Goal: Task Accomplishment & Management: Use online tool/utility

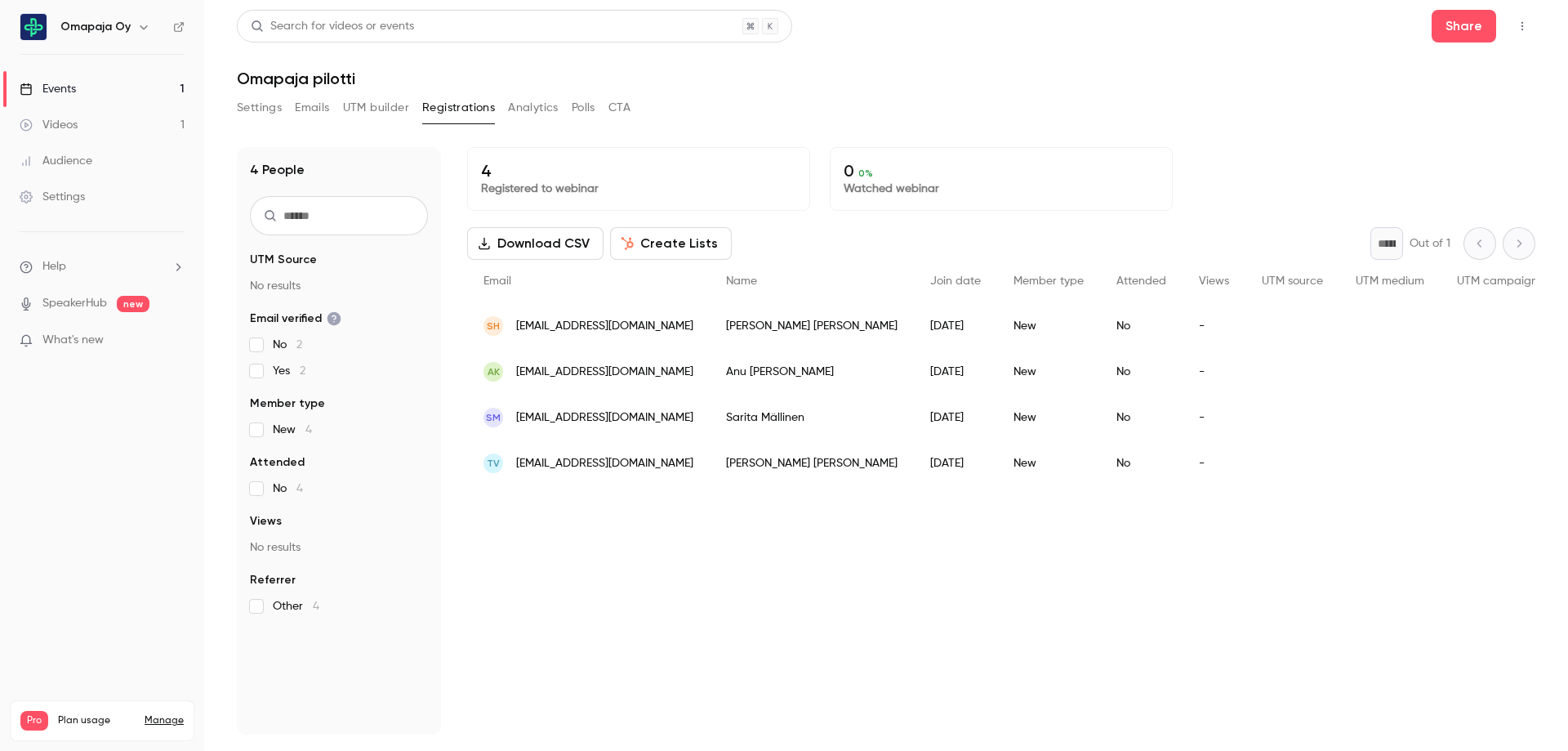
click at [64, 89] on div "Events" at bounding box center [48, 89] width 56 height 16
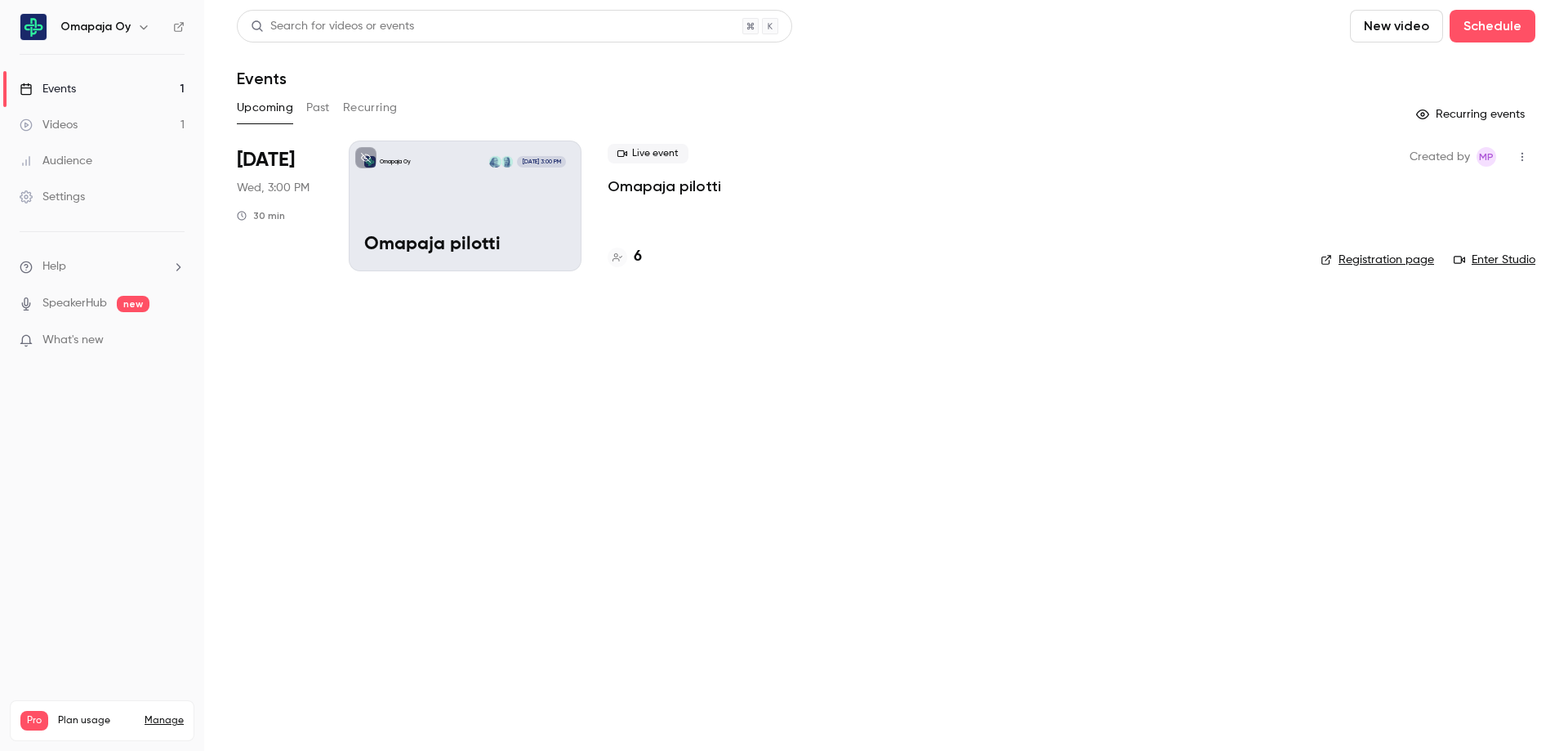
click at [1516, 260] on link "Enter Studio" at bounding box center [1495, 259] width 81 height 16
click at [1525, 151] on icon "button" at bounding box center [1522, 156] width 13 height 12
click at [1439, 239] on div "Invite to Studio" at bounding box center [1459, 241] width 124 height 16
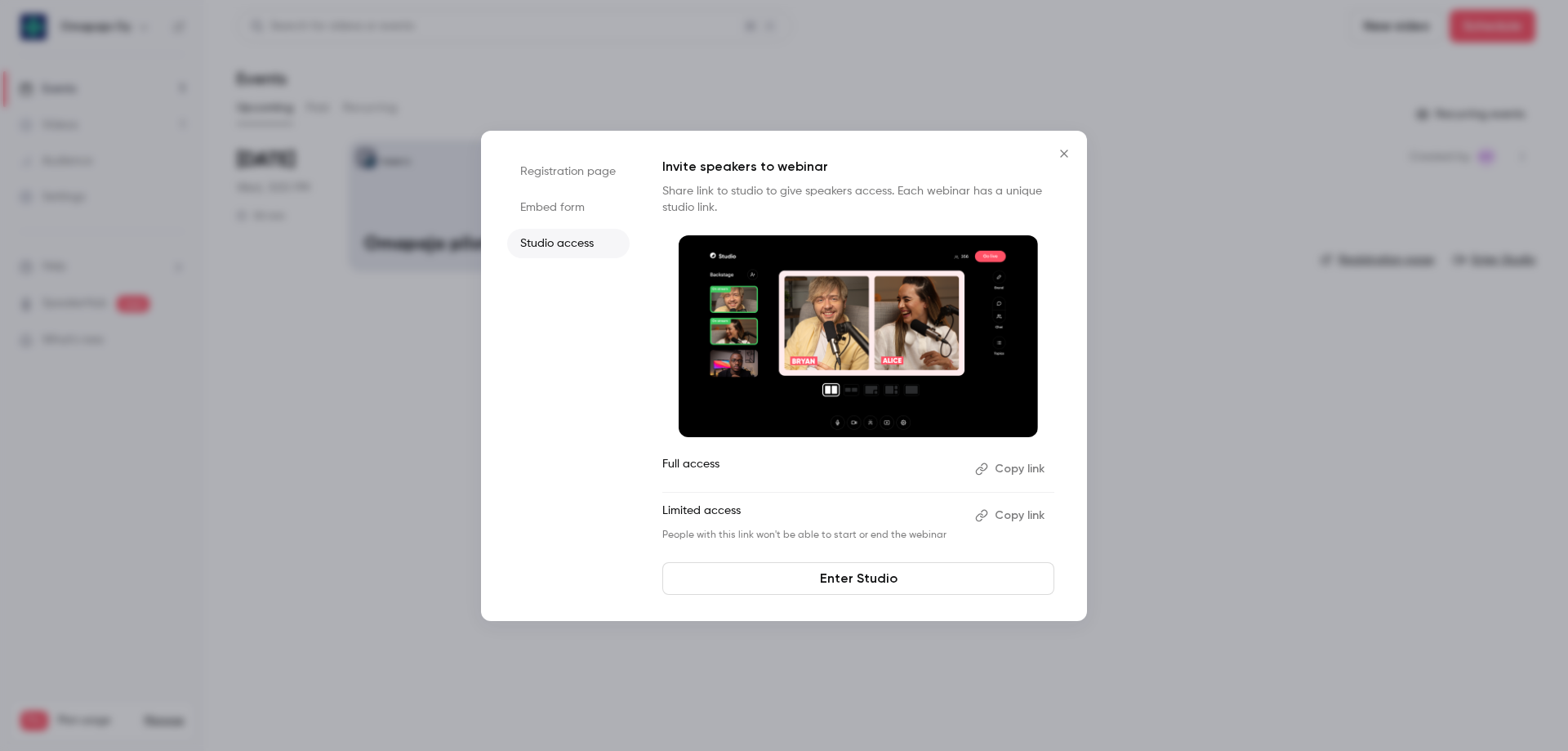
click at [555, 207] on li "Embed form" at bounding box center [568, 207] width 123 height 30
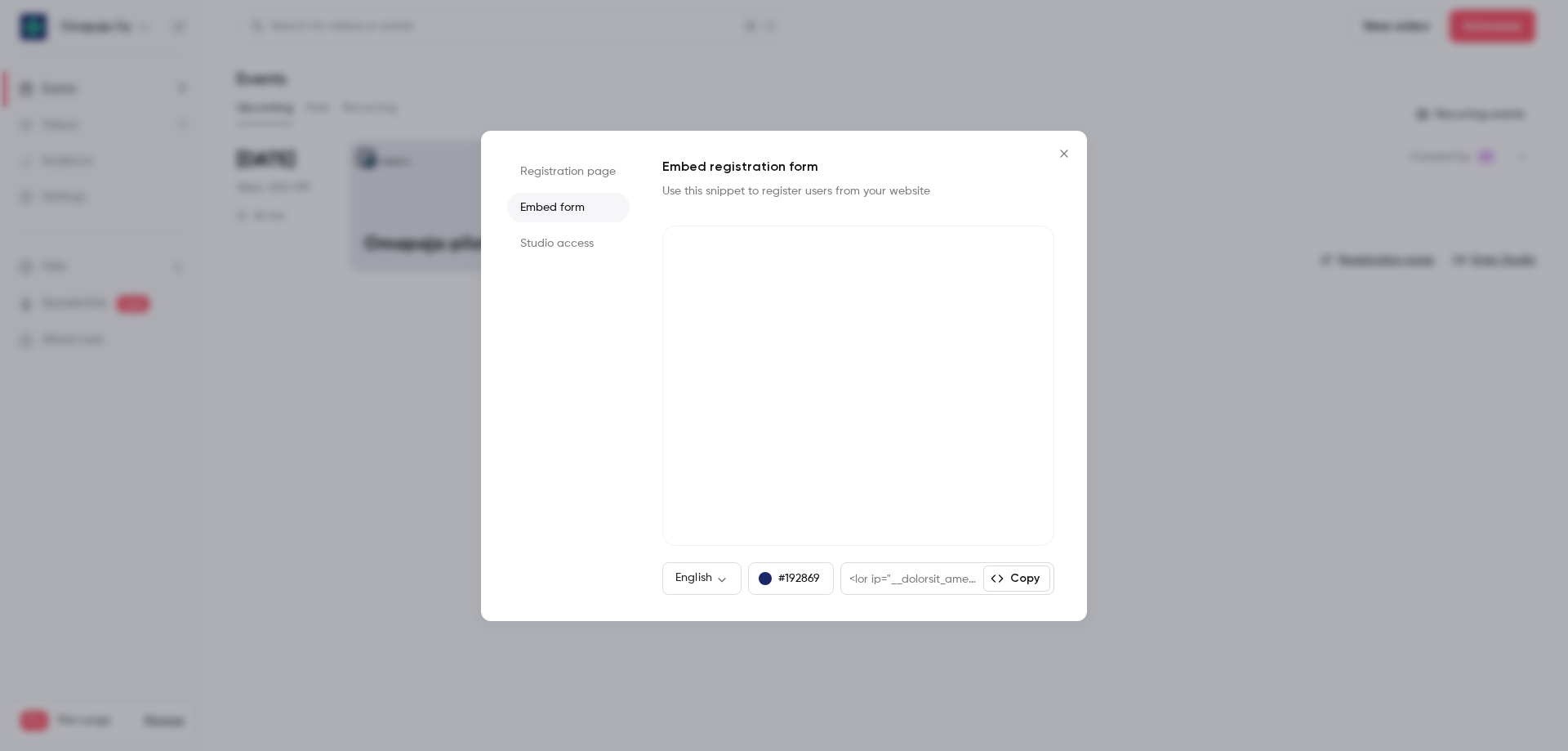
click at [1064, 157] on icon "Close" at bounding box center [1065, 154] width 20 height 13
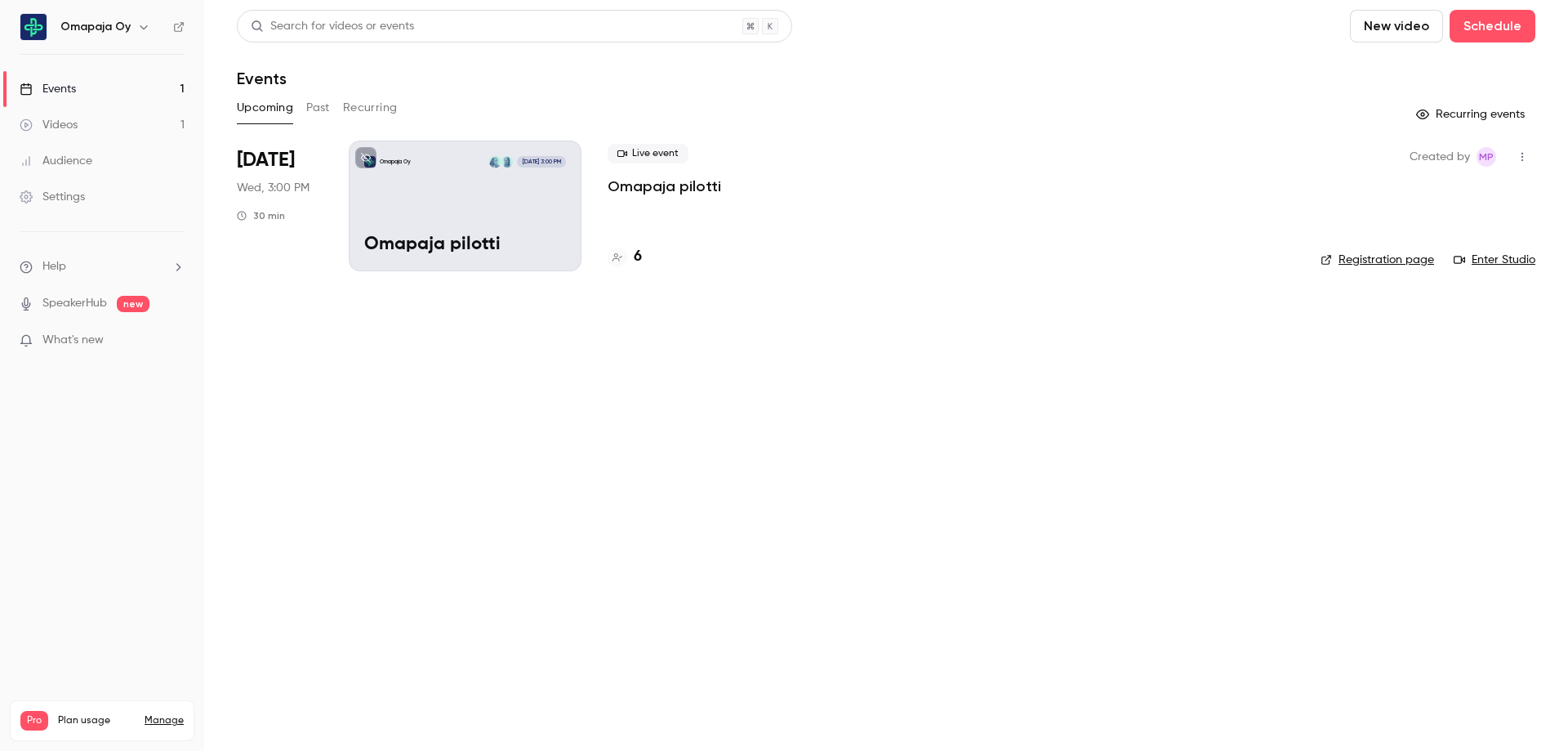
click at [324, 106] on button "Past" at bounding box center [318, 108] width 23 height 26
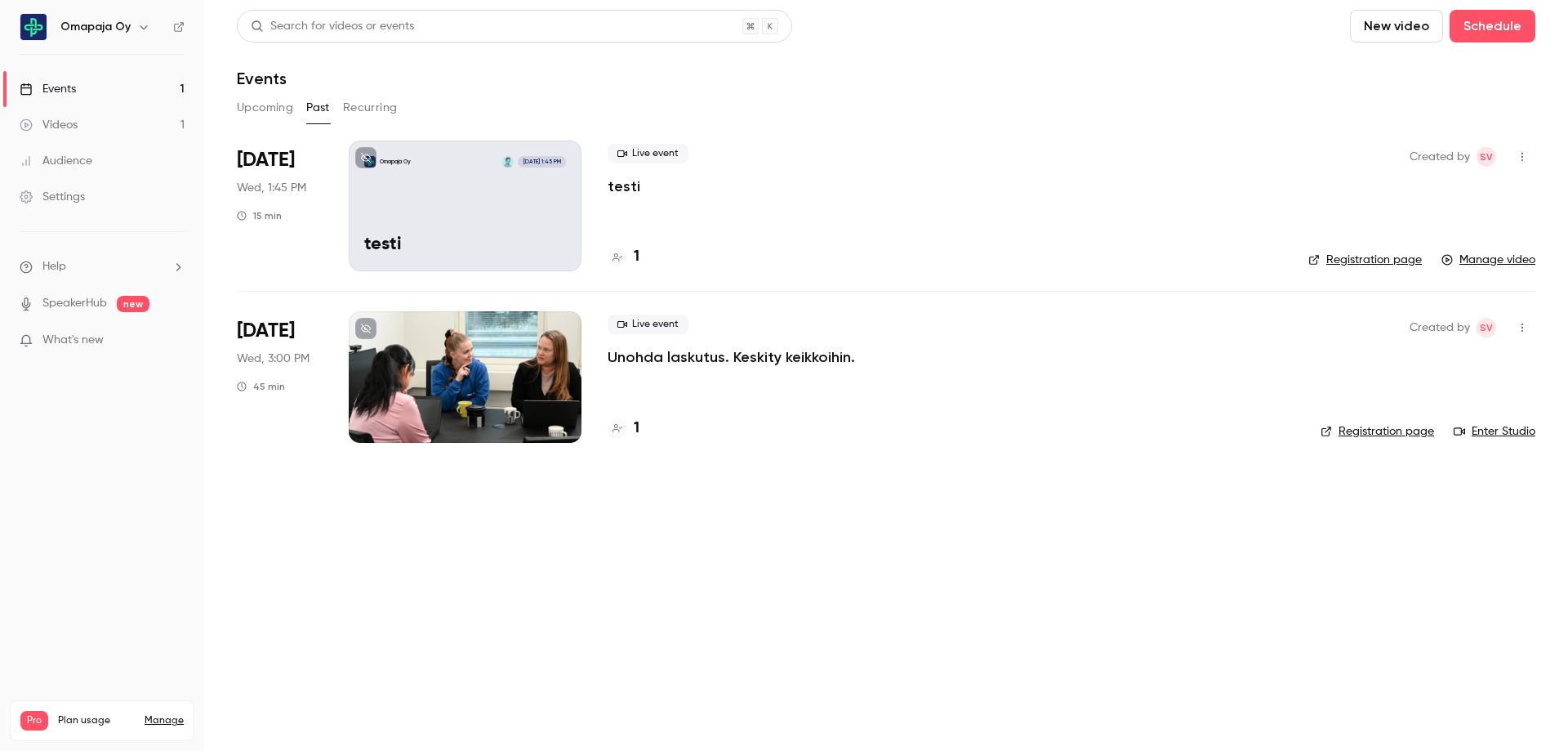
click at [363, 108] on button "Recurring" at bounding box center [371, 108] width 55 height 26
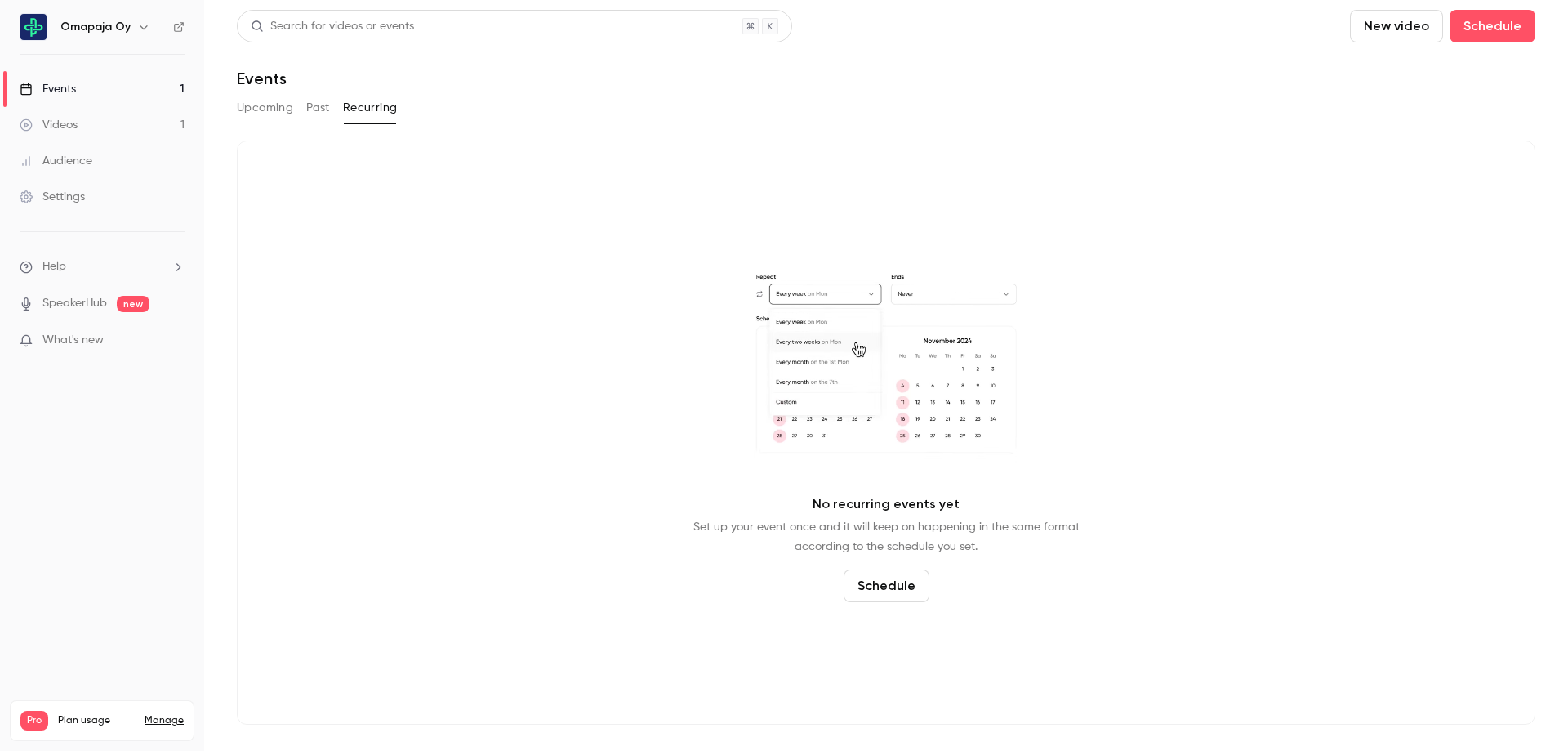
click at [306, 108] on button "Past" at bounding box center [318, 108] width 23 height 26
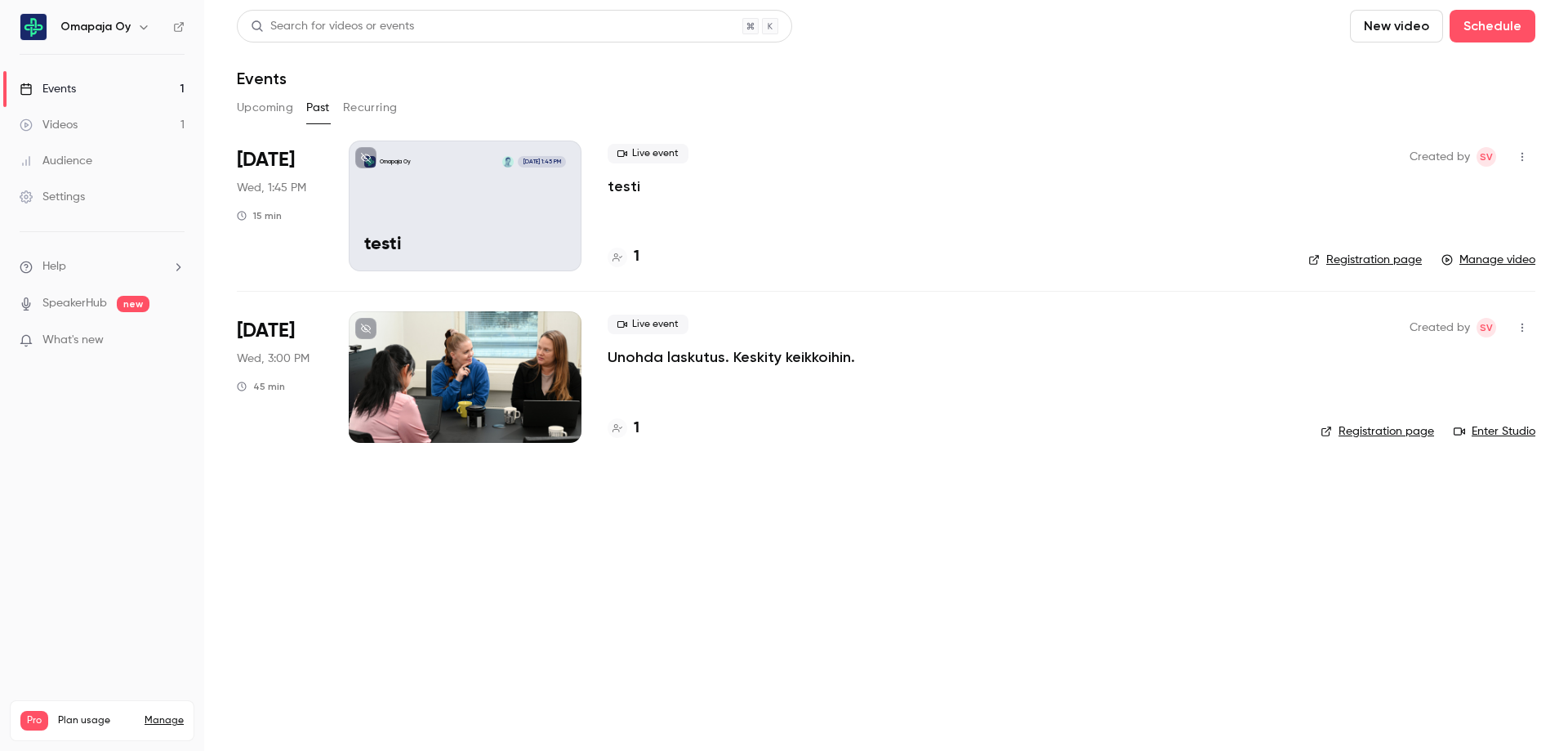
click at [267, 111] on button "Upcoming" at bounding box center [265, 108] width 56 height 26
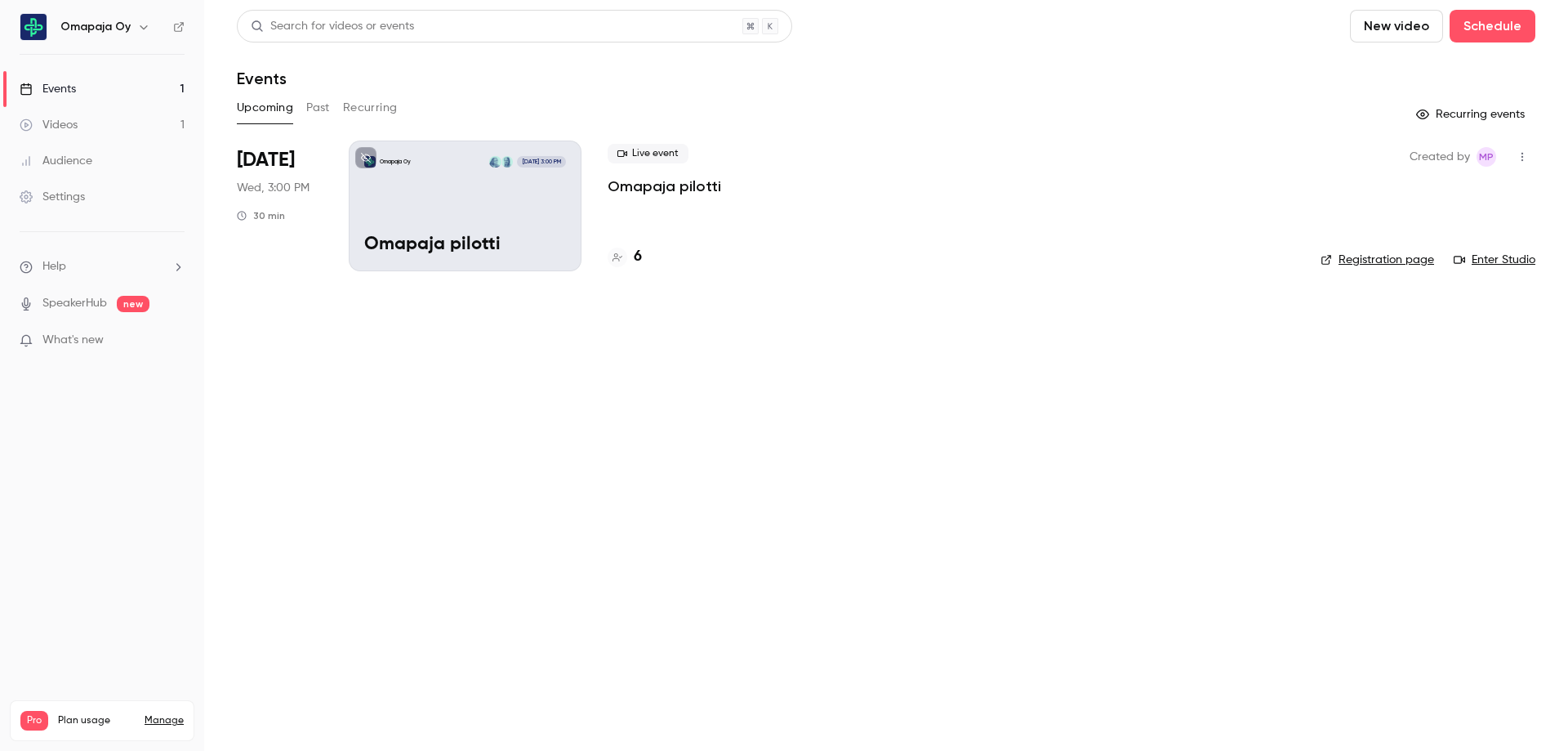
click at [105, 268] on li "Help" at bounding box center [102, 267] width 165 height 17
click at [238, 305] on span "Help center" at bounding box center [256, 298] width 62 height 17
click at [1526, 153] on icon "button" at bounding box center [1522, 156] width 13 height 12
click at [1481, 279] on div "Duplicate" at bounding box center [1459, 284] width 124 height 16
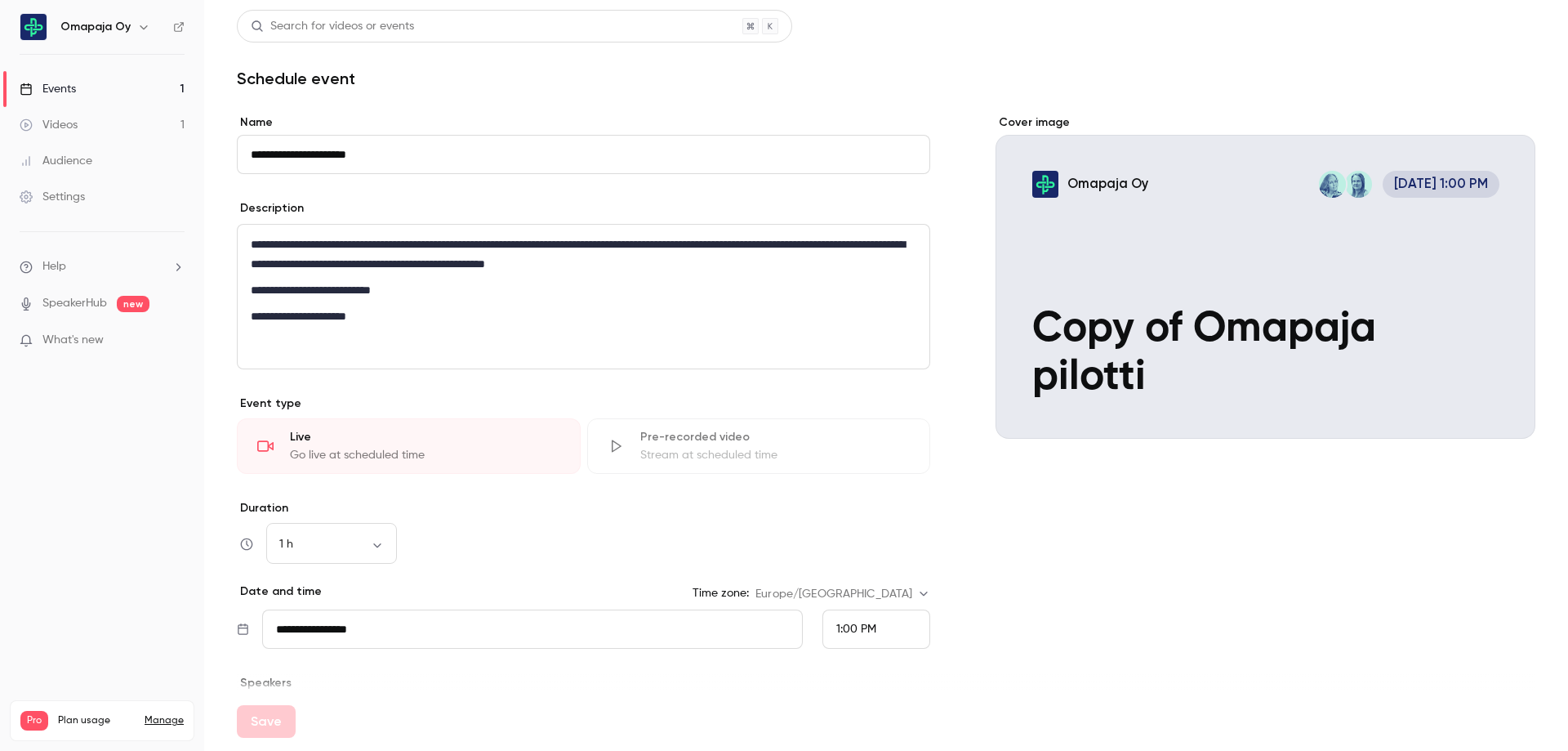
click at [649, 529] on div "1 h ** ​" at bounding box center [583, 543] width 693 height 39
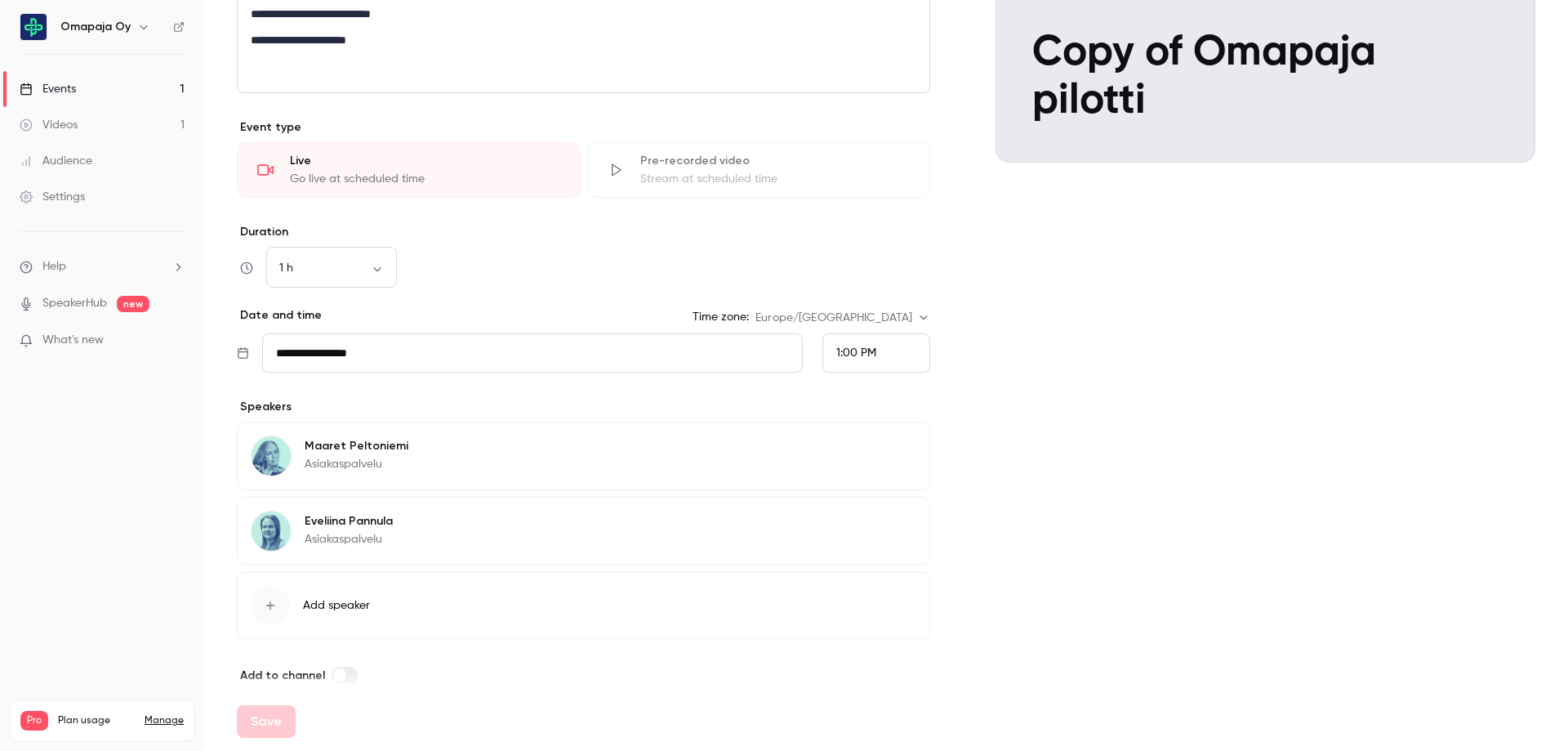
scroll to position [295, 0]
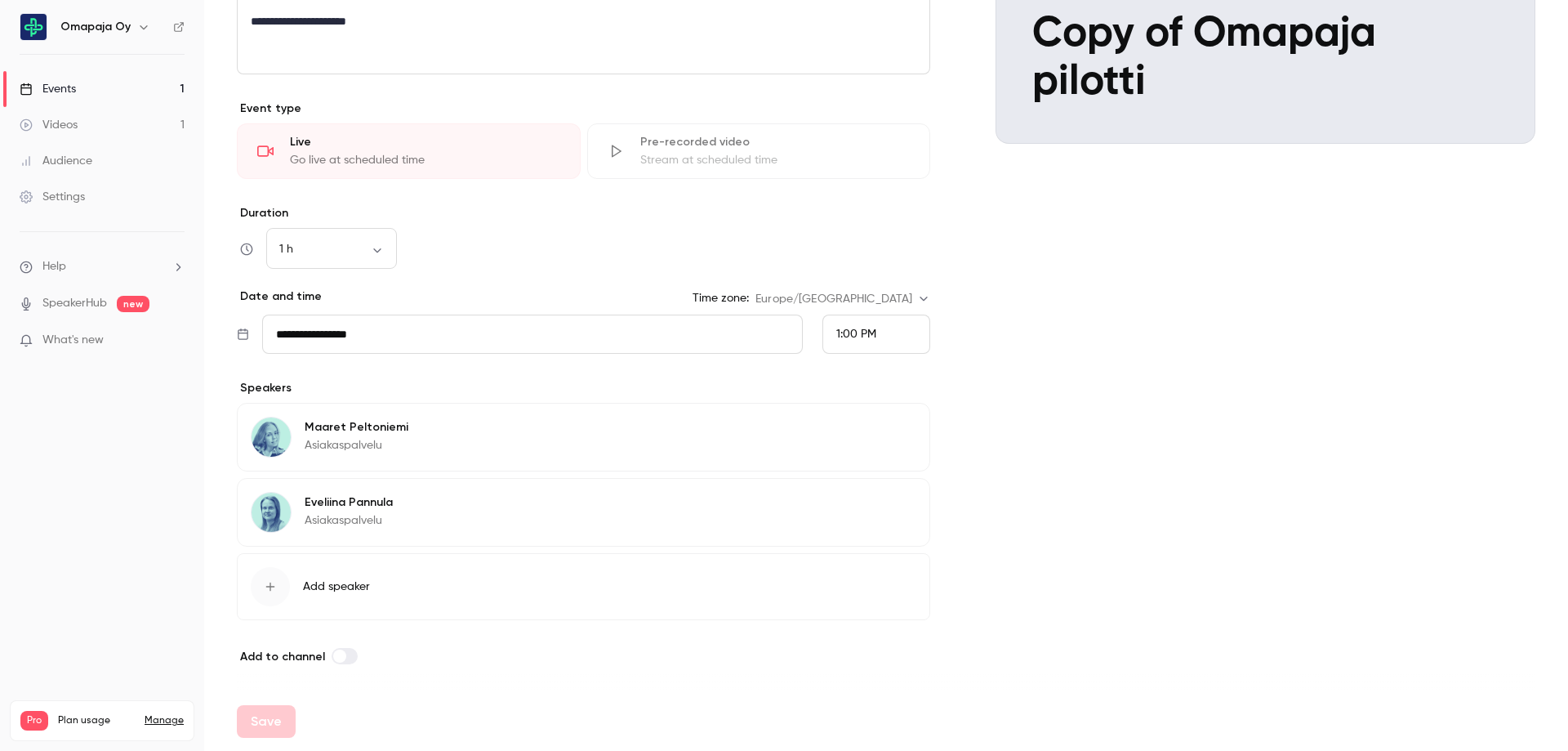
click at [885, 435] on button "Edit" at bounding box center [887, 429] width 60 height 26
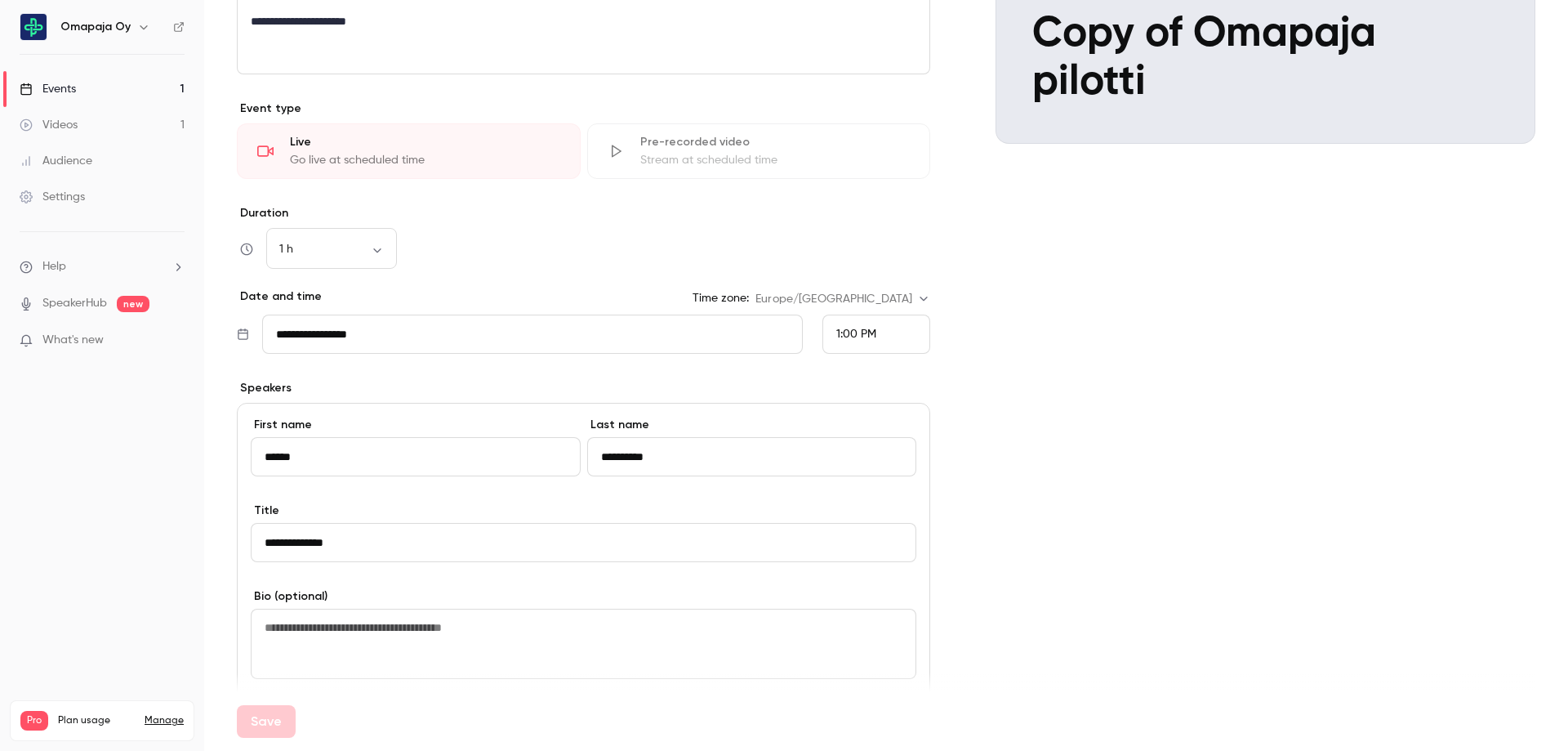
click at [962, 429] on div "**********" at bounding box center [886, 441] width 1299 height 1244
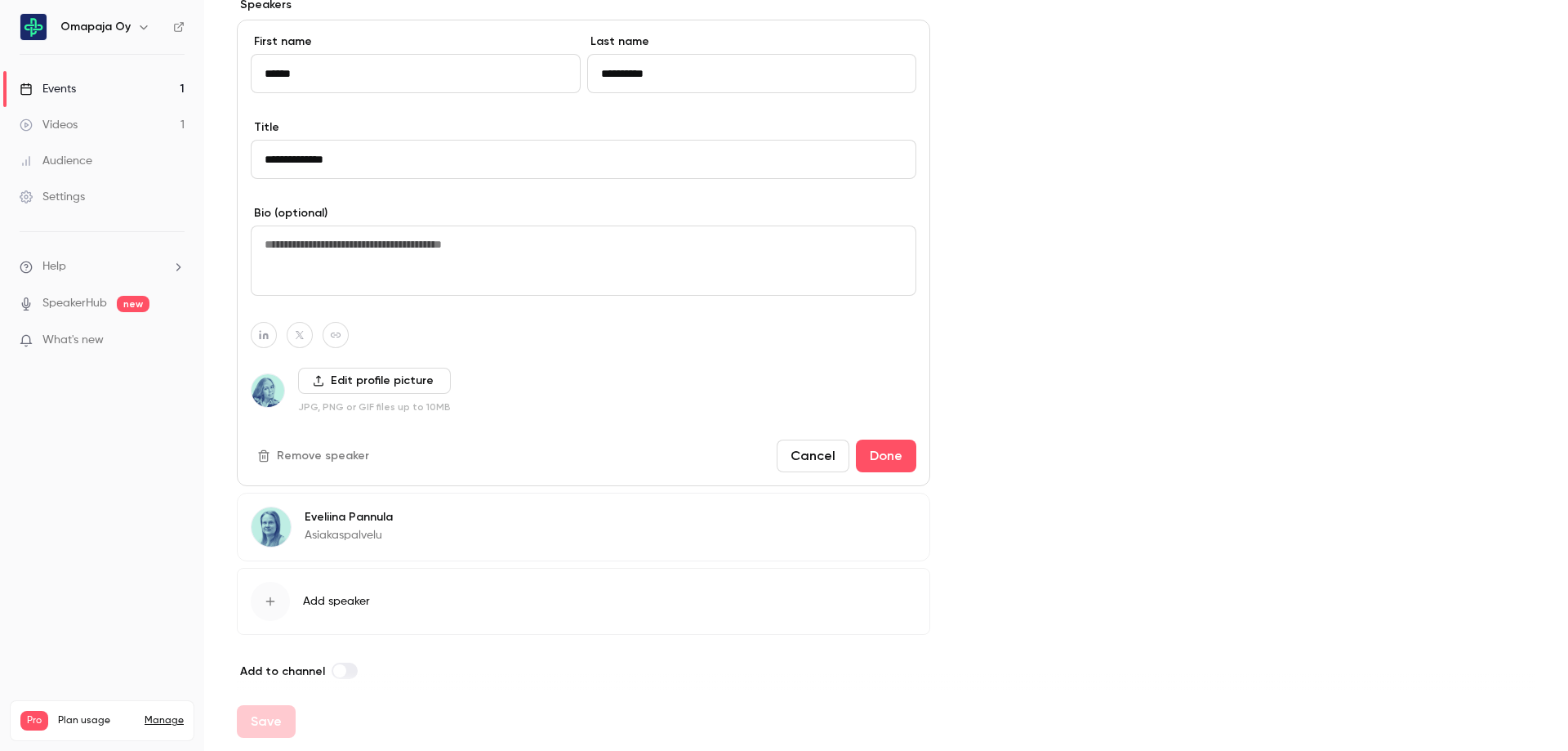
scroll to position [692, 0]
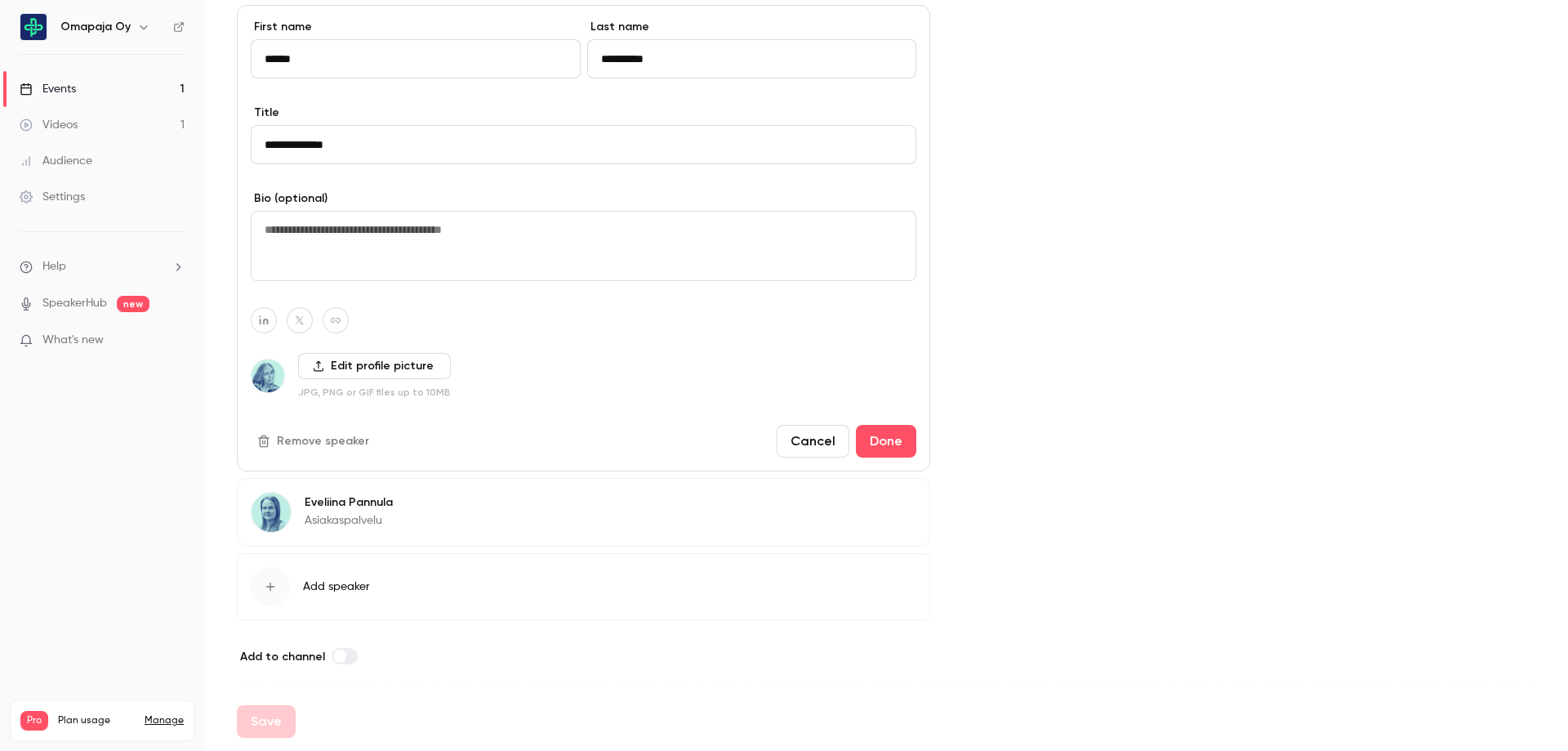
click at [896, 501] on button "Edit" at bounding box center [887, 504] width 60 height 26
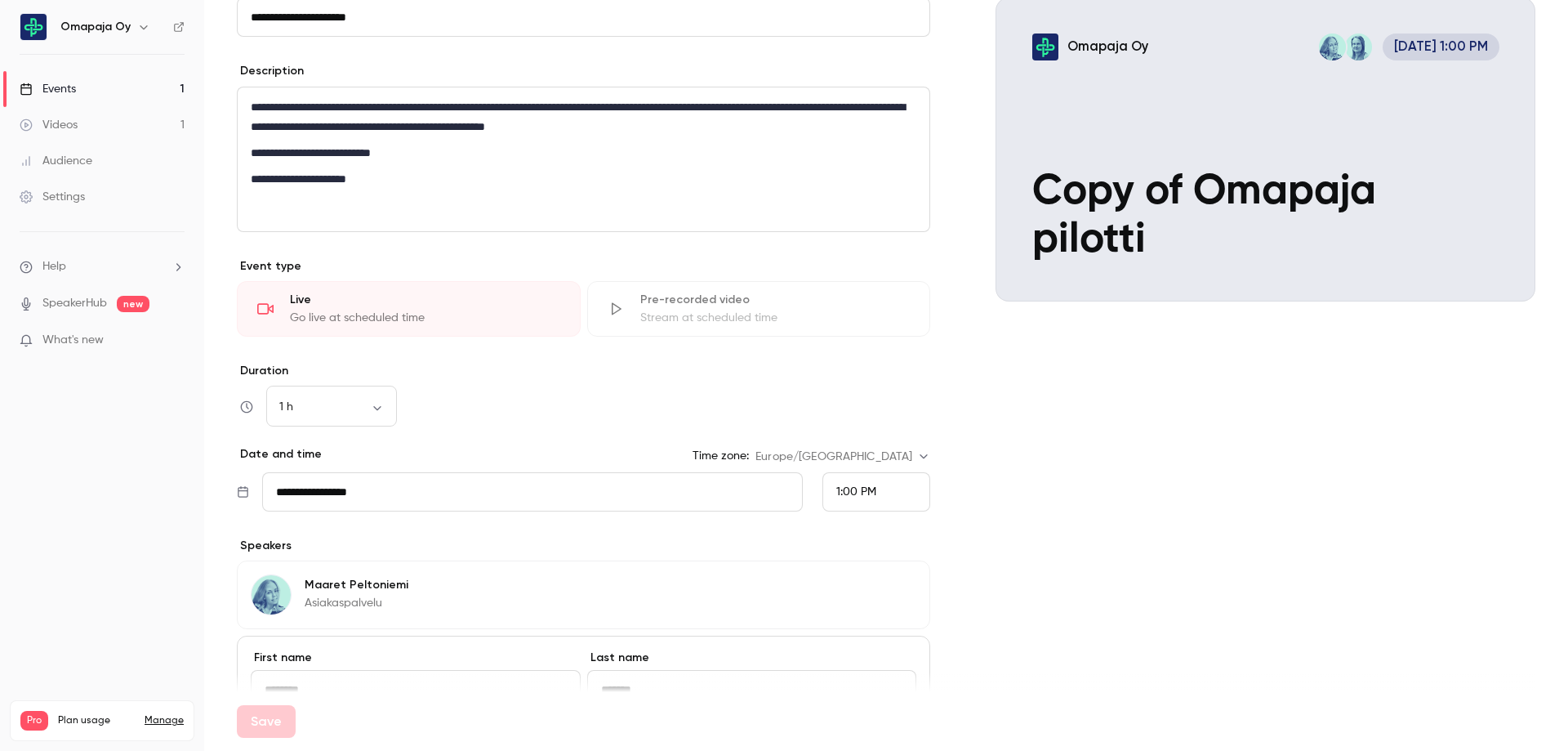
scroll to position [121, 0]
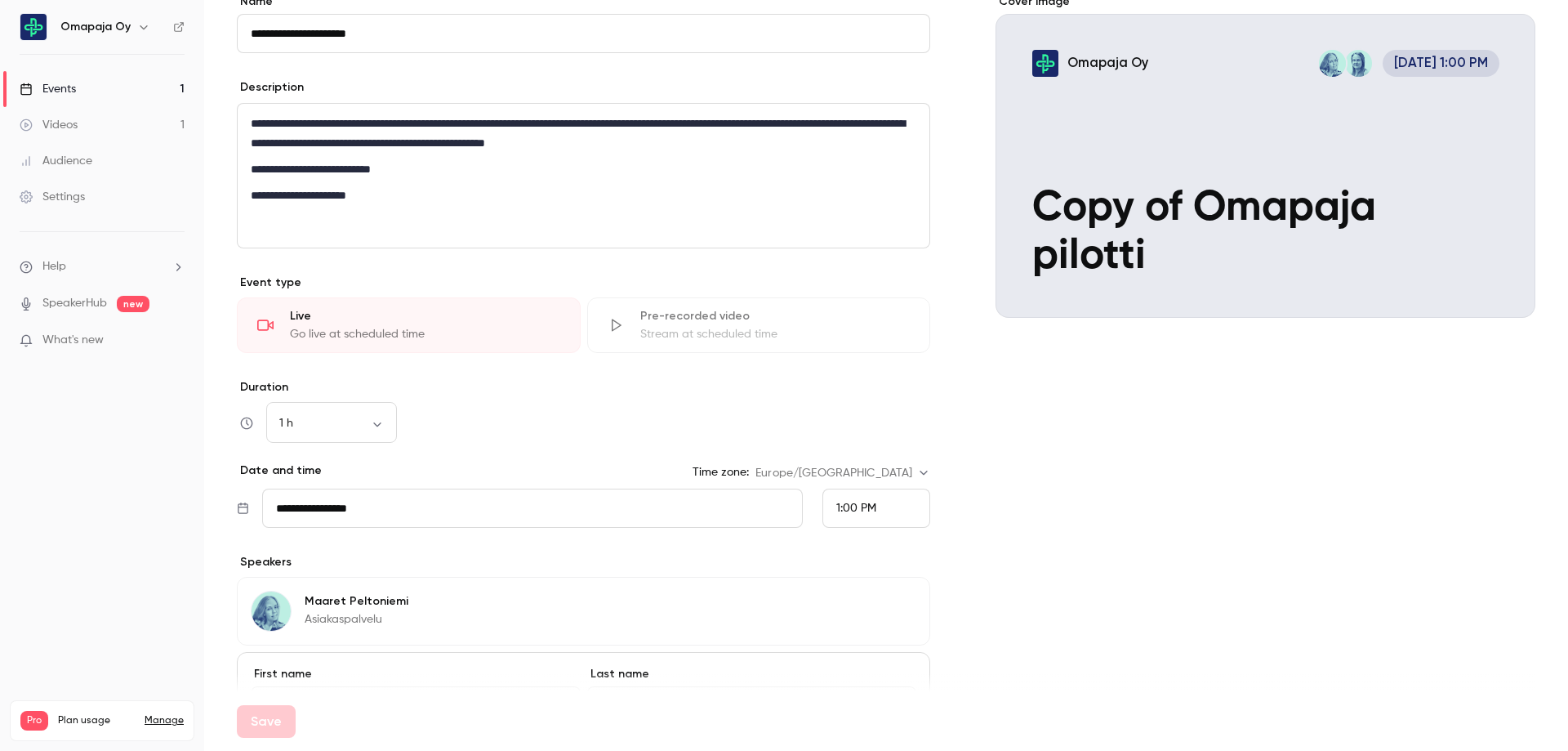
click at [664, 422] on div "1 h ** ​" at bounding box center [583, 422] width 693 height 39
click at [484, 329] on div "Go live at scheduled time" at bounding box center [425, 334] width 270 height 16
click at [718, 327] on div "Stream at scheduled time" at bounding box center [775, 334] width 270 height 16
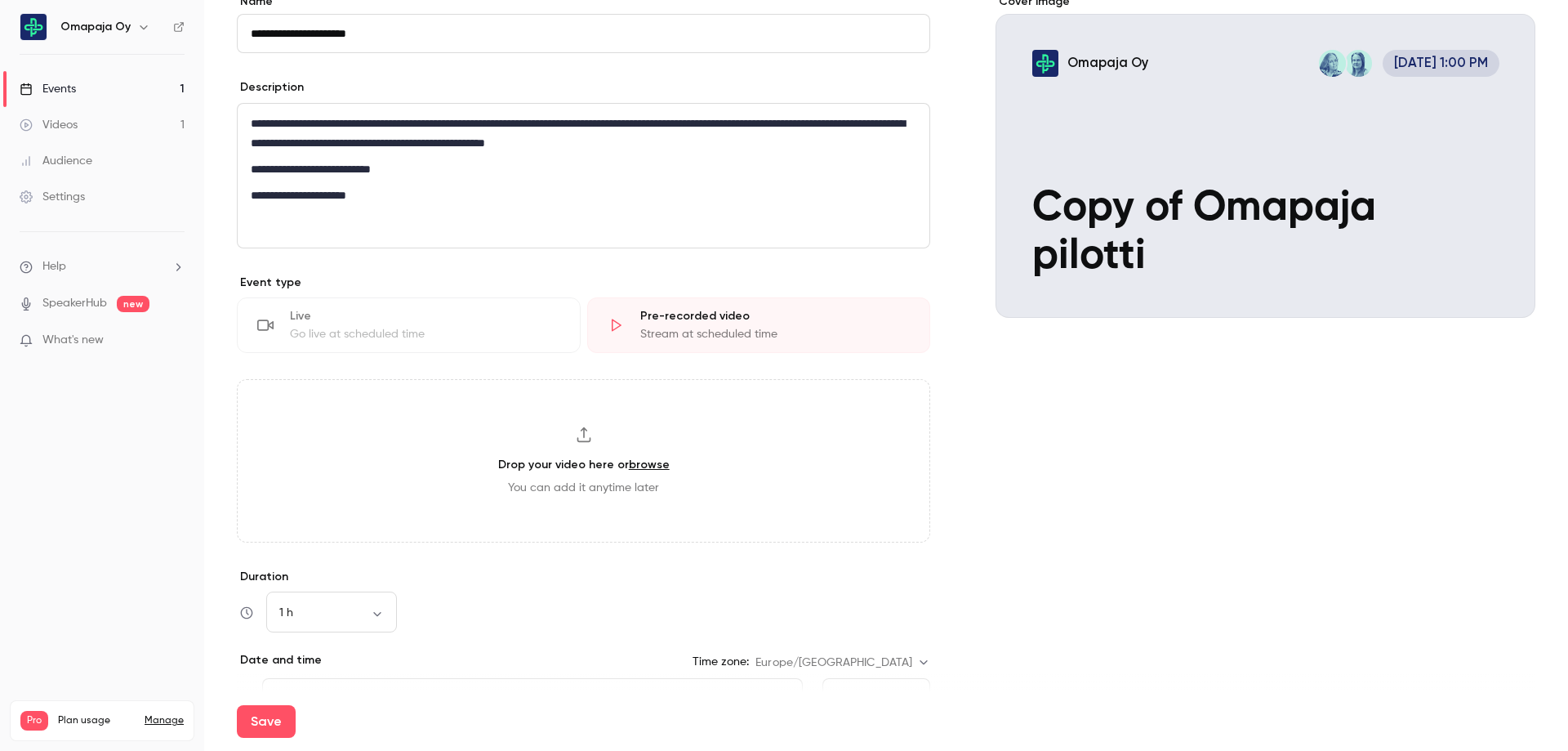
click at [514, 329] on div "Go live at scheduled time" at bounding box center [425, 334] width 270 height 16
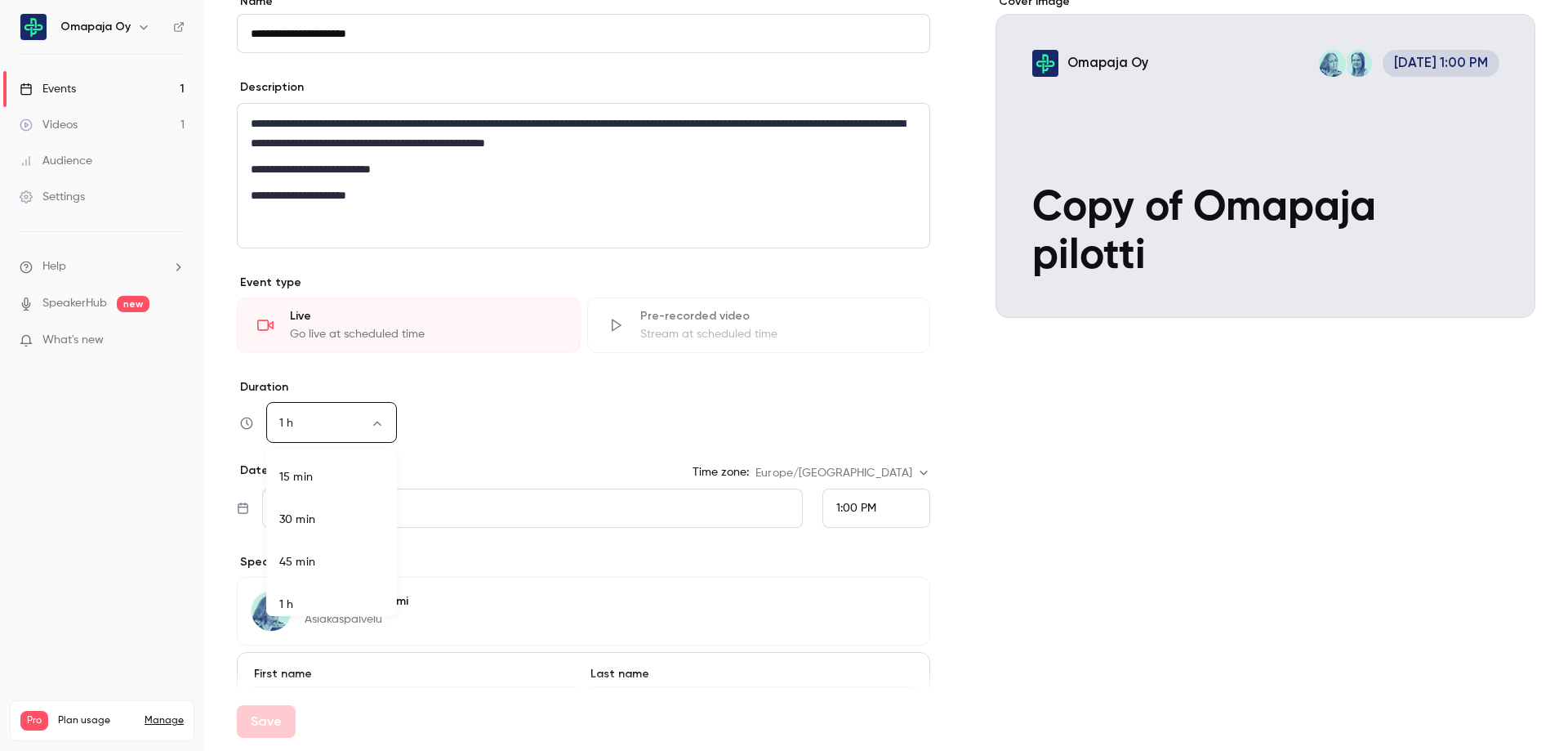
click at [378, 420] on body "**********" at bounding box center [784, 375] width 1568 height 751
click at [341, 568] on li "45 min" at bounding box center [332, 561] width 131 height 42
click at [536, 423] on div "45 min ** ​" at bounding box center [583, 422] width 693 height 39
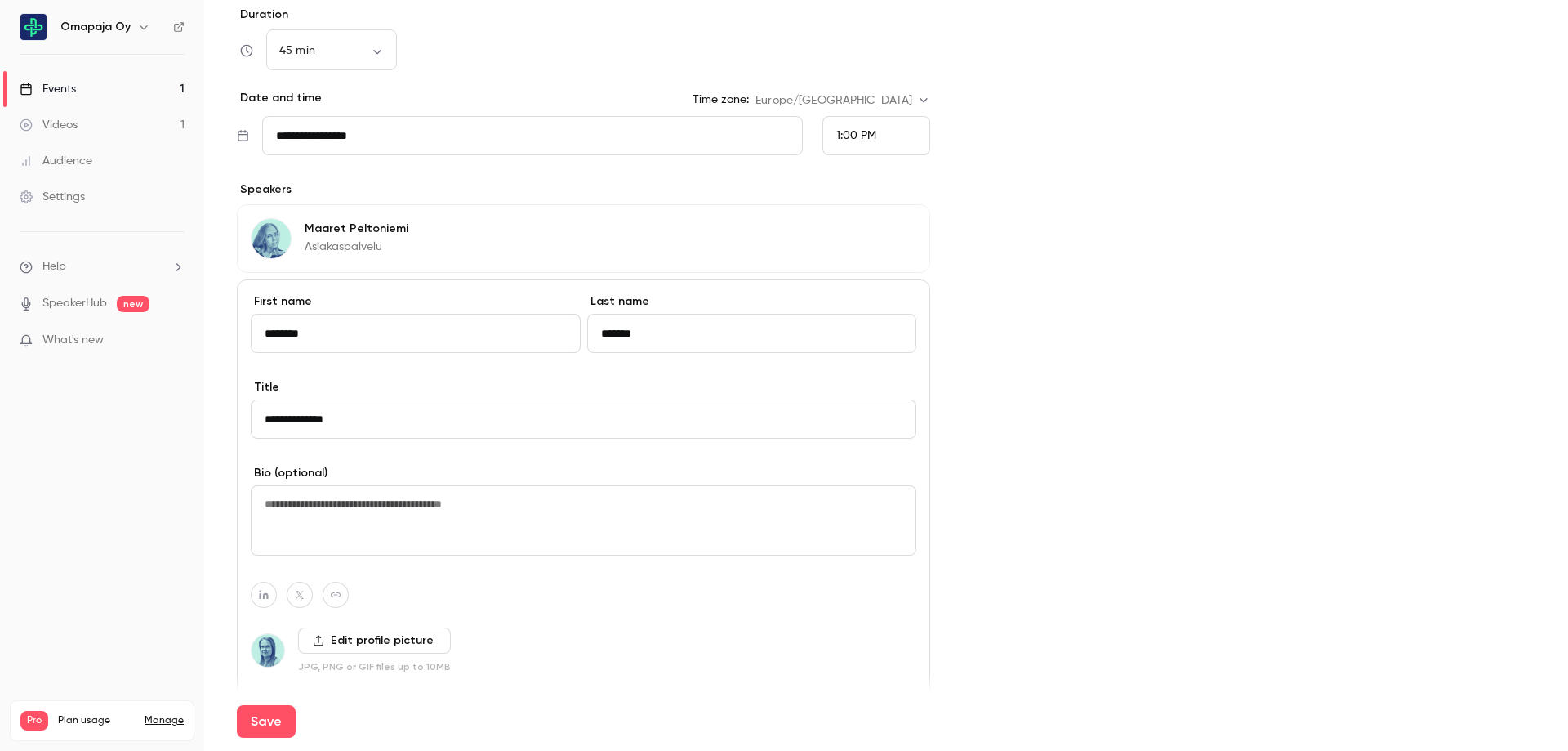
scroll to position [692, 0]
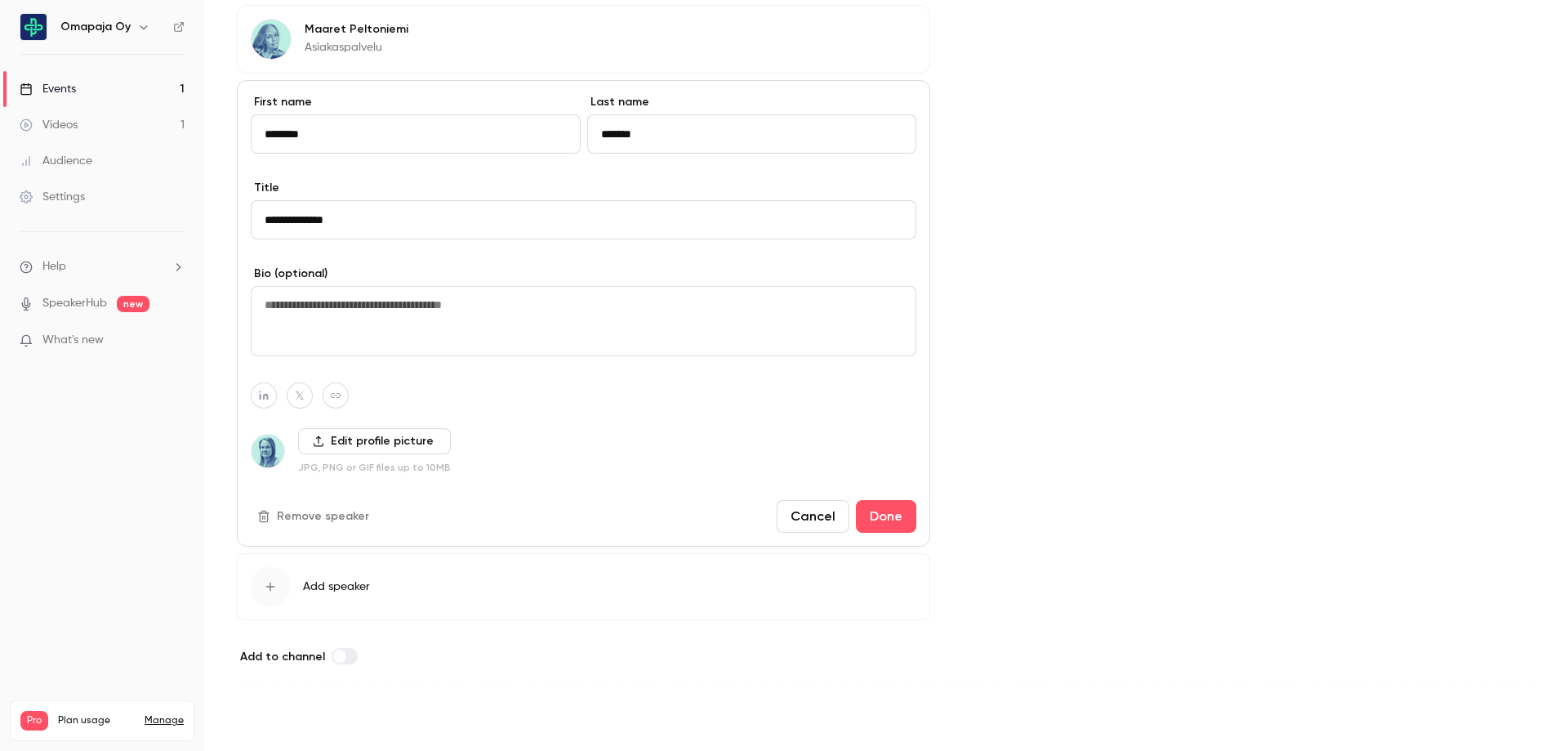
click at [263, 730] on button "Save" at bounding box center [266, 721] width 59 height 33
type input "**"
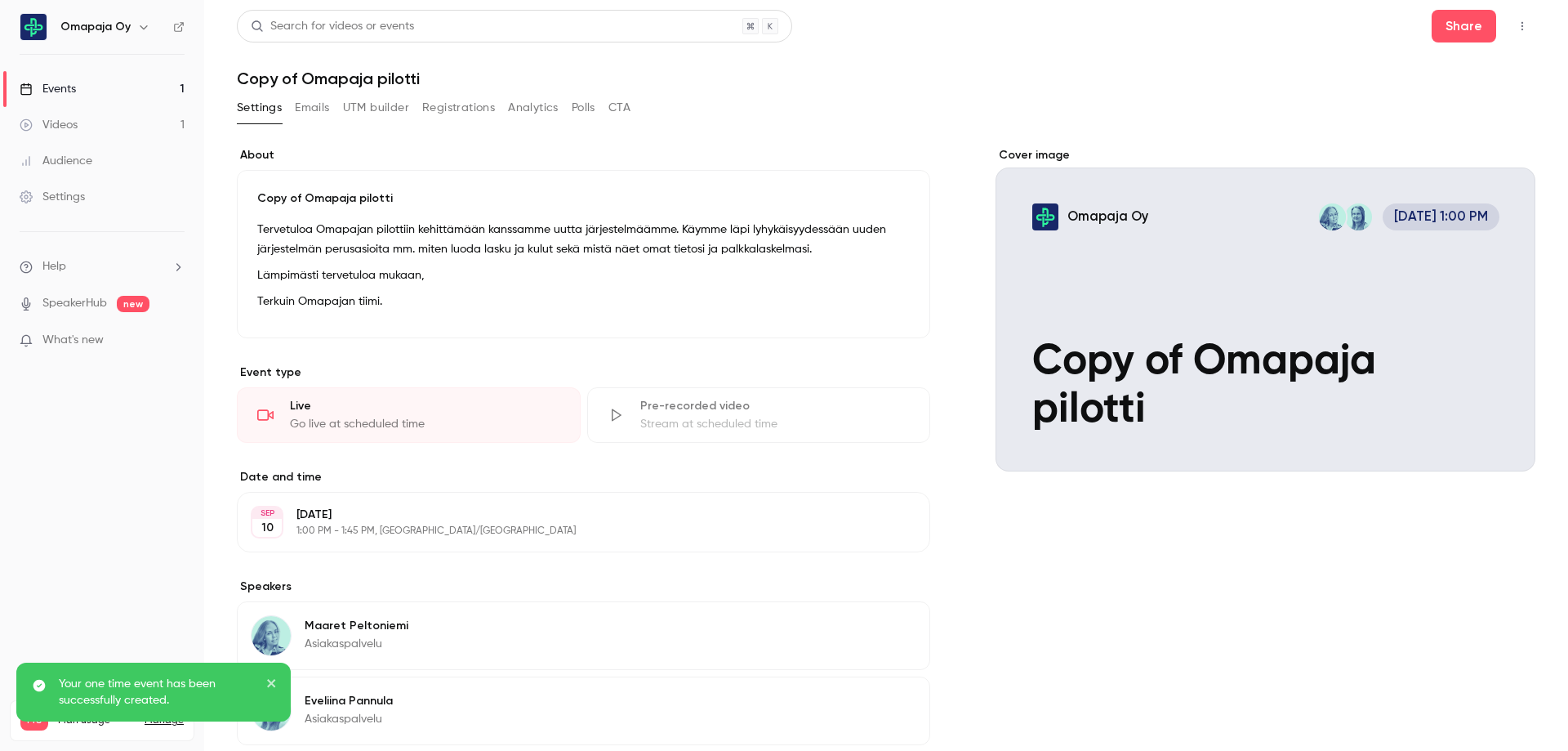
click at [313, 112] on button "Emails" at bounding box center [312, 108] width 34 height 26
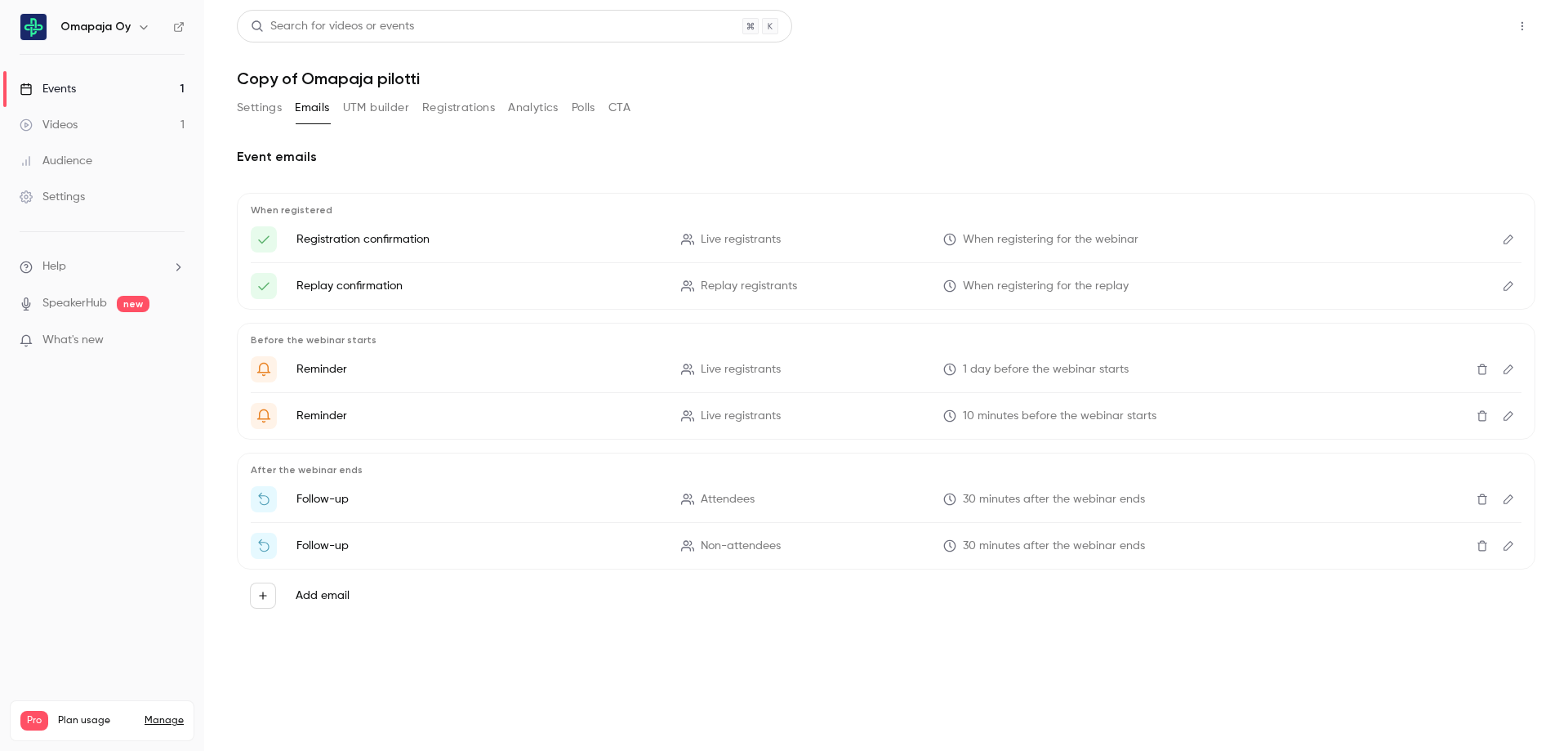
click at [1467, 25] on button "Share" at bounding box center [1463, 26] width 64 height 33
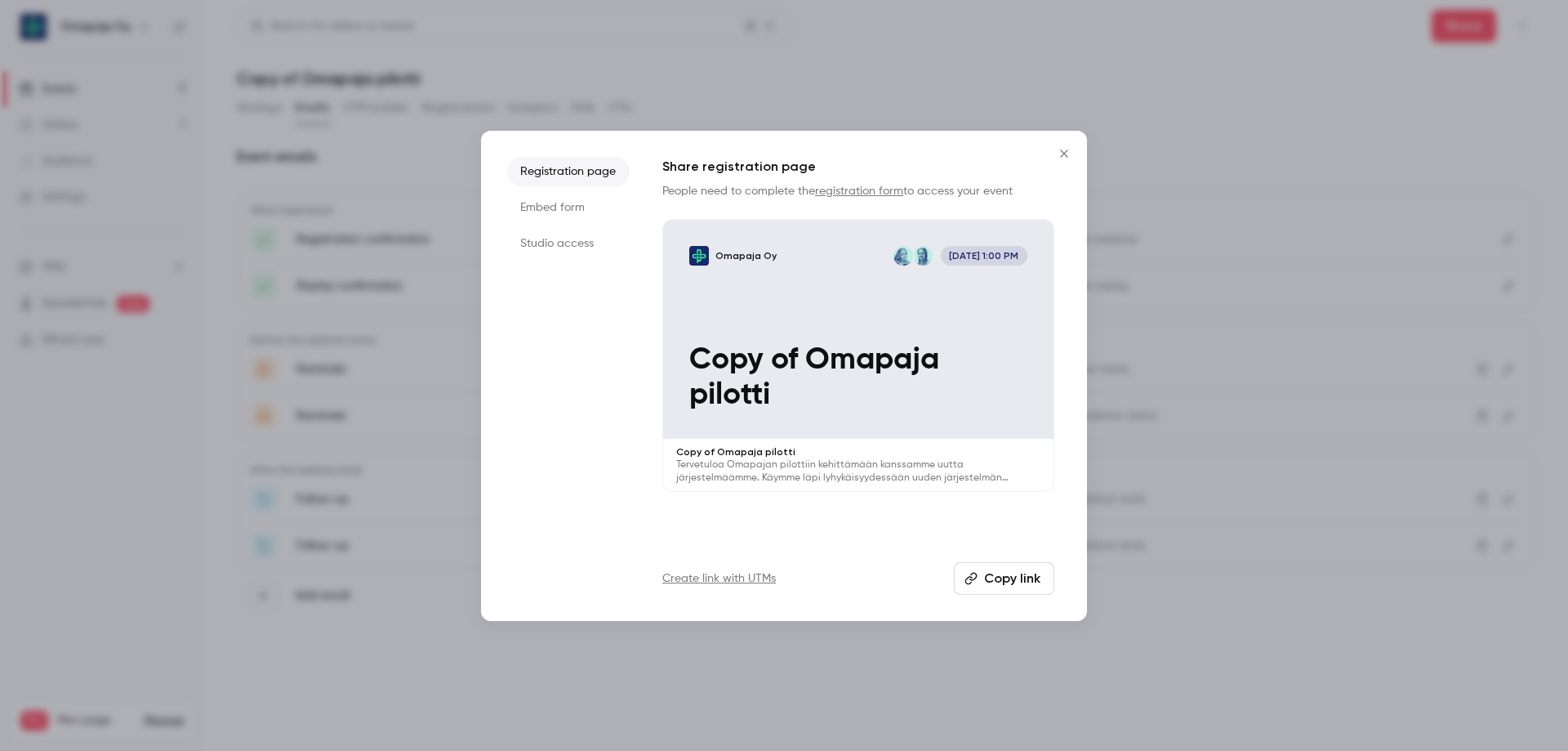
click at [989, 584] on button "Copy link" at bounding box center [1004, 578] width 100 height 33
click at [590, 239] on li "Studio access" at bounding box center [568, 243] width 123 height 30
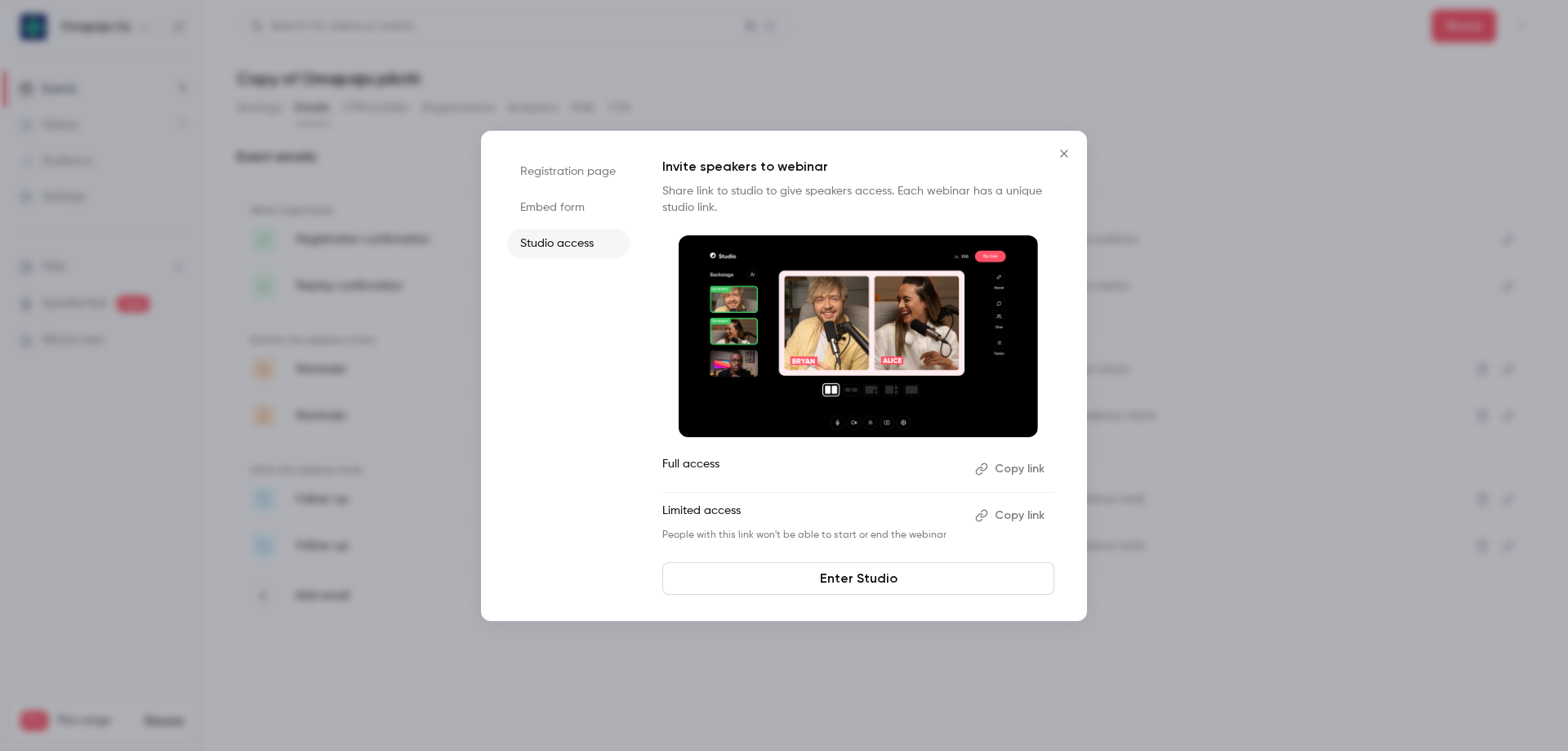
click at [1026, 467] on button "Copy link" at bounding box center [1011, 468] width 86 height 26
click at [1066, 157] on icon "Close" at bounding box center [1065, 154] width 20 height 13
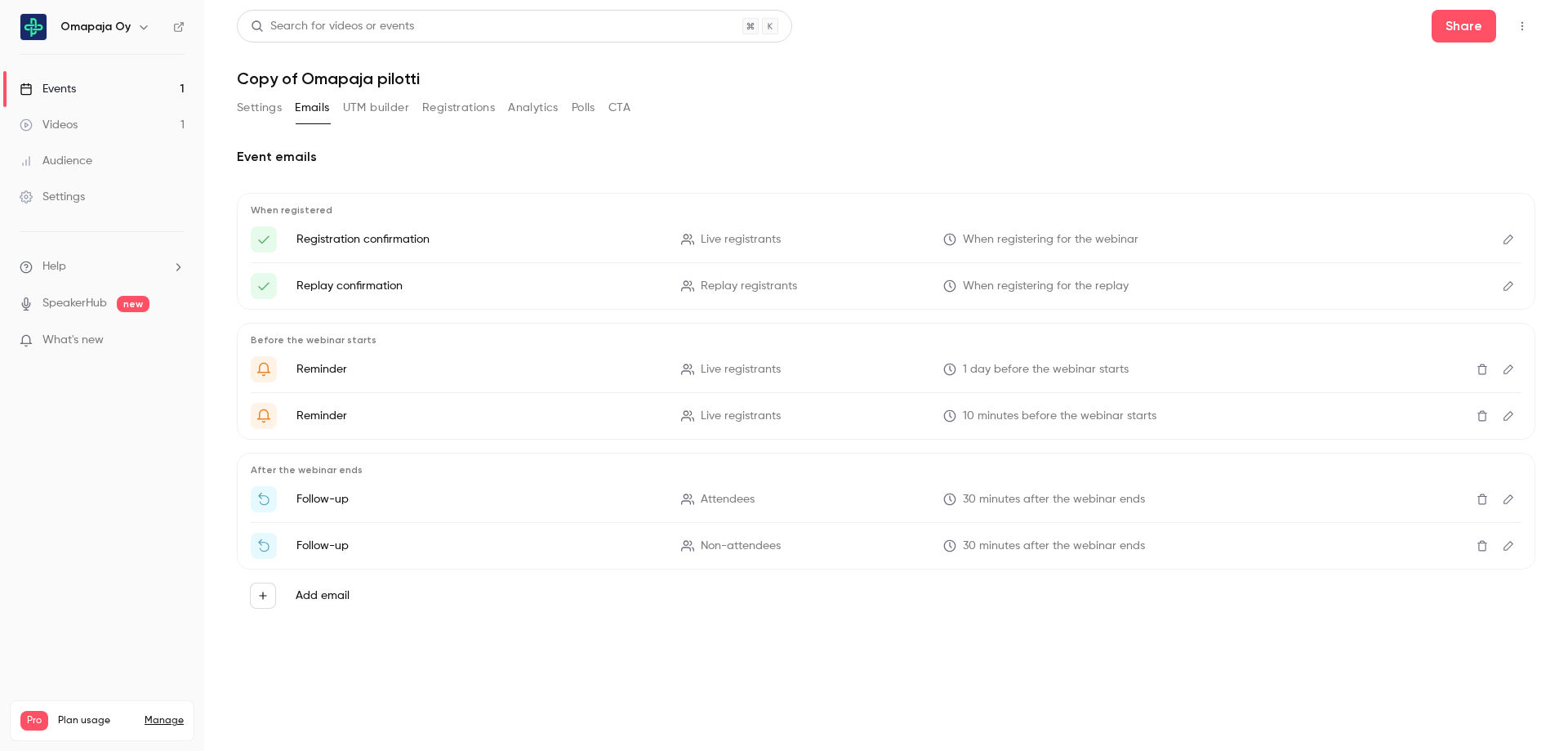
click at [249, 114] on button "Settings" at bounding box center [259, 108] width 45 height 26
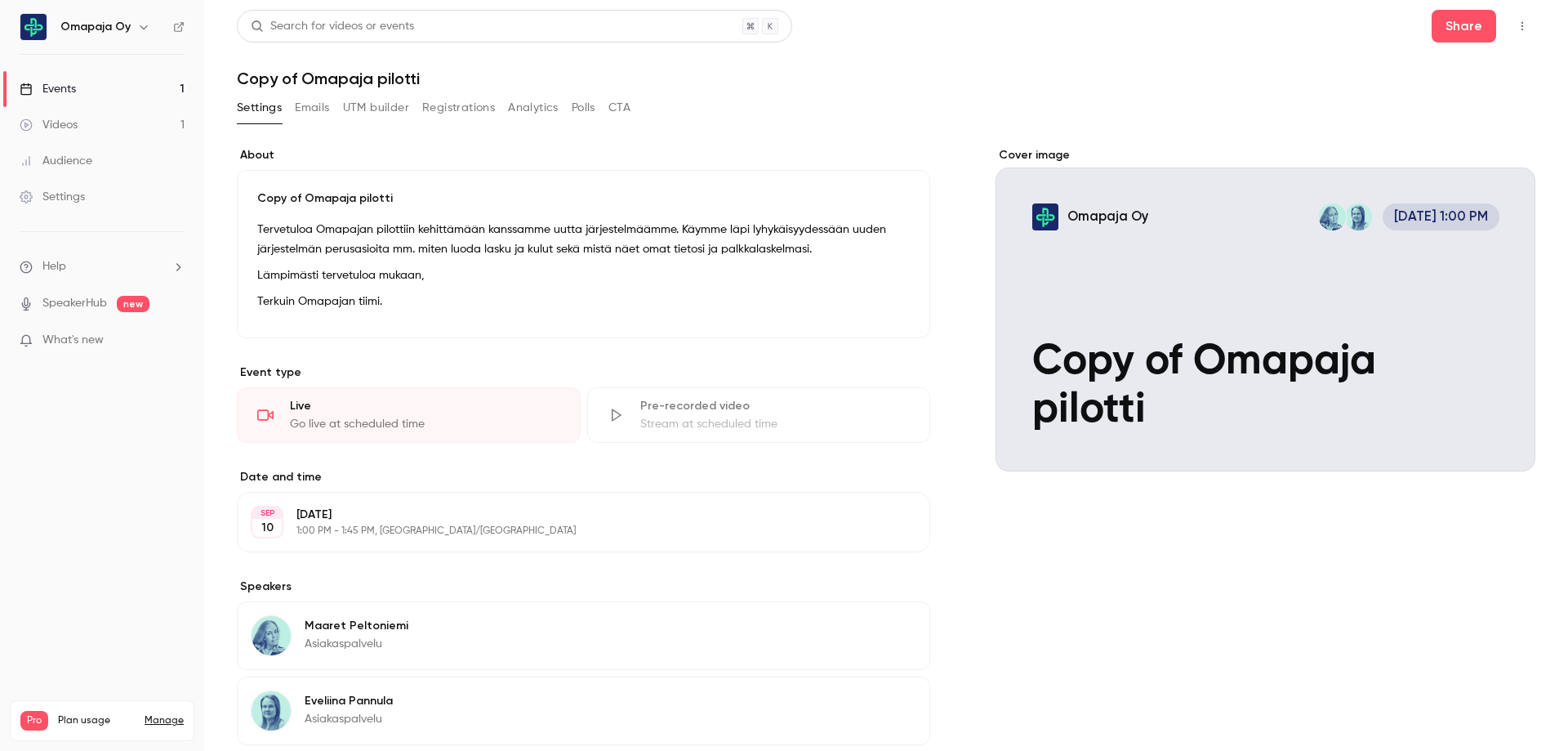
click at [373, 419] on div "Go live at scheduled time" at bounding box center [425, 424] width 270 height 16
click at [74, 92] on div "Events" at bounding box center [48, 89] width 56 height 16
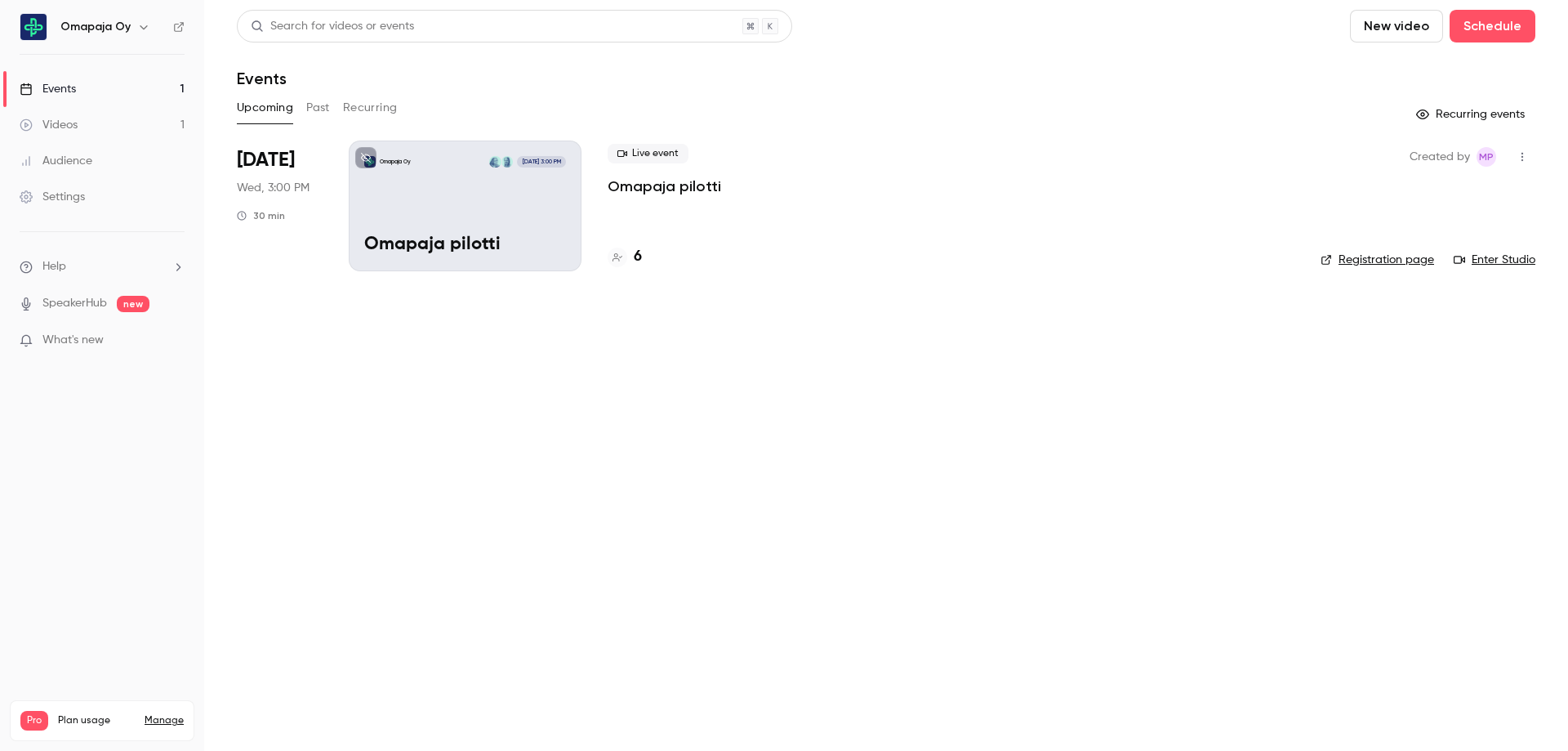
click at [705, 204] on div "Live event Omapaja pilotti 6" at bounding box center [951, 205] width 687 height 131
click at [827, 216] on div "Live event Omapaja pilotti 6" at bounding box center [951, 205] width 687 height 131
click at [1508, 258] on link "Enter Studio" at bounding box center [1495, 259] width 81 height 16
click at [897, 208] on div "Live event Omapaja pilotti 6" at bounding box center [951, 205] width 687 height 131
click at [1498, 259] on link "Enter Studio" at bounding box center [1495, 259] width 81 height 16
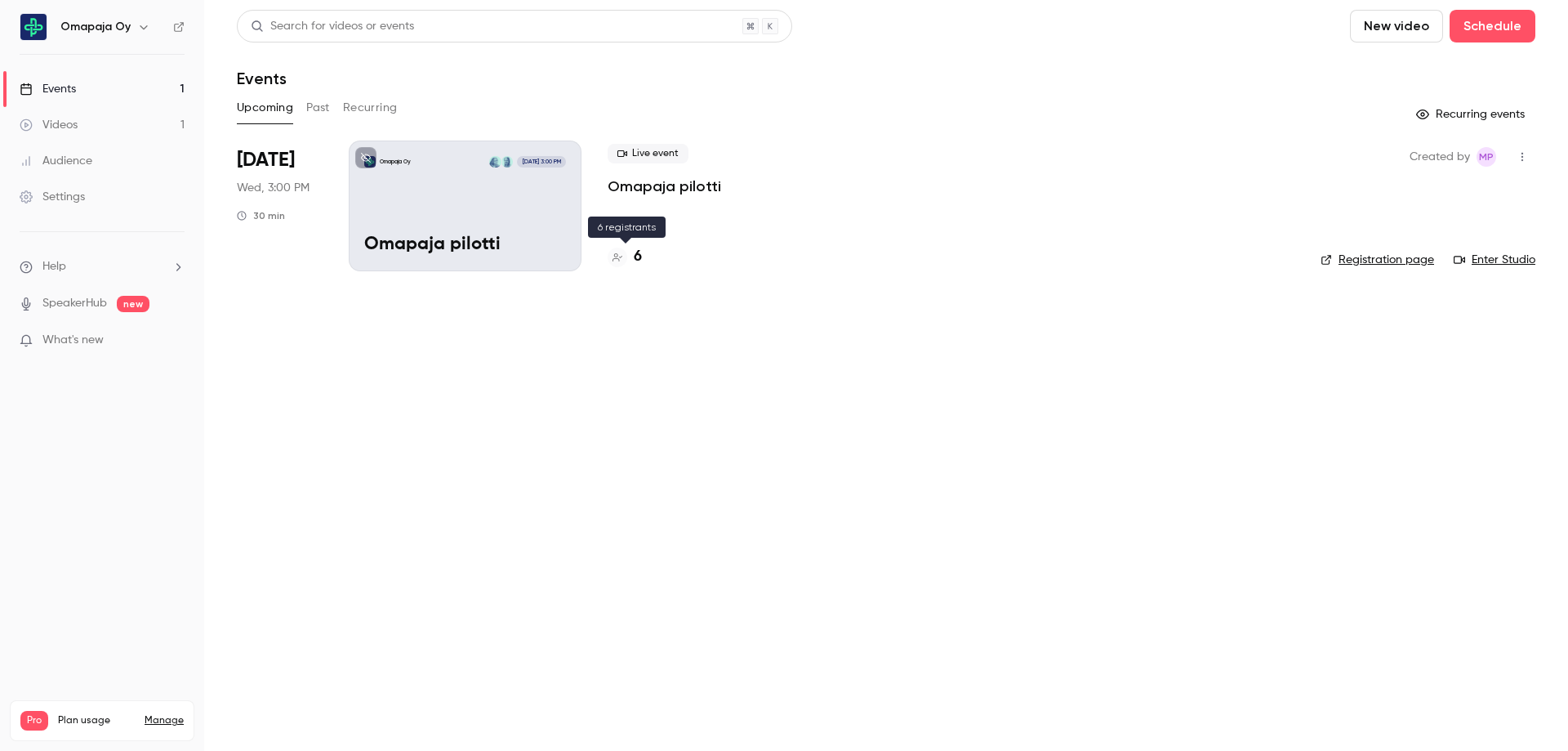
click at [639, 261] on h4 "6" at bounding box center [637, 257] width 8 height 22
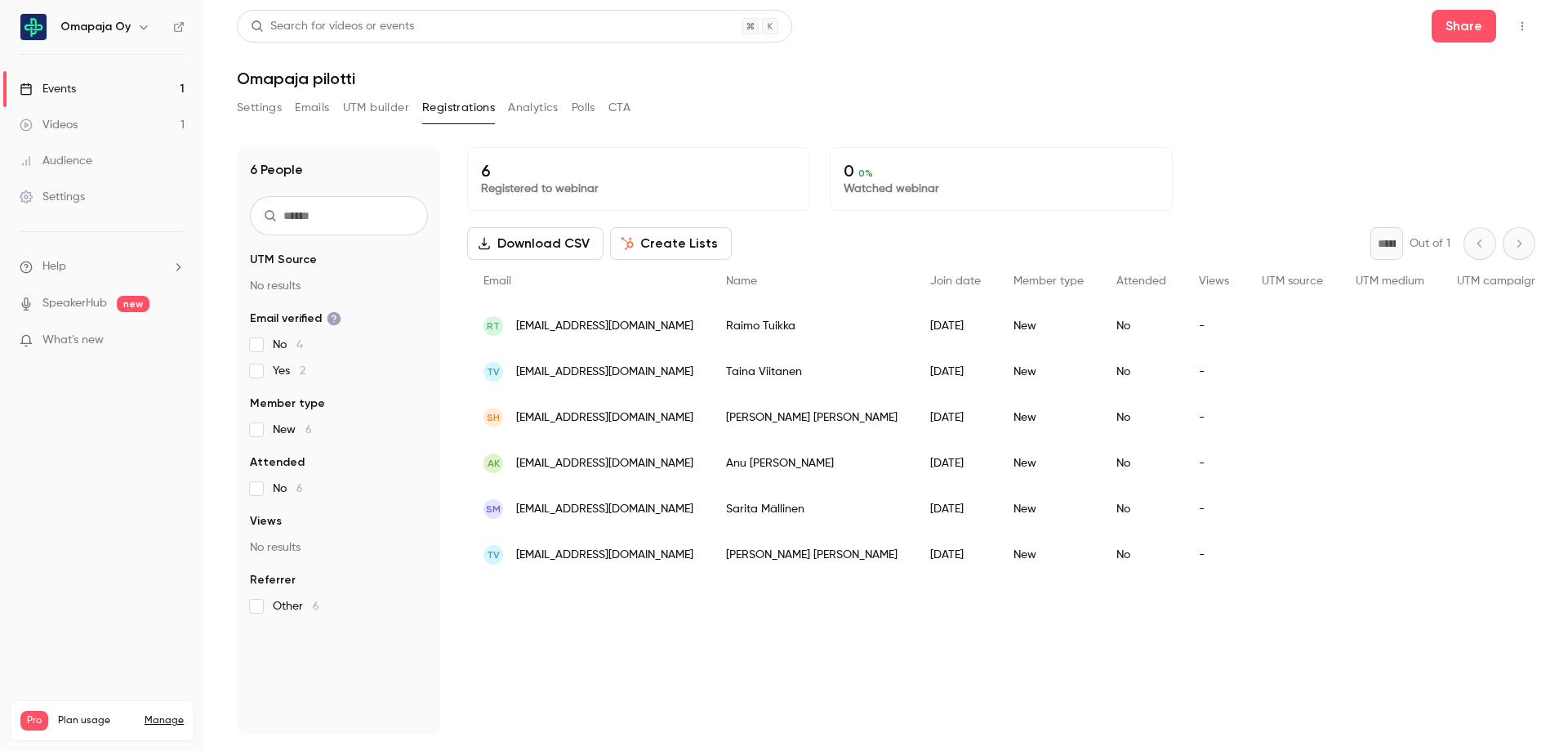
click at [67, 90] on div "Events" at bounding box center [48, 89] width 56 height 16
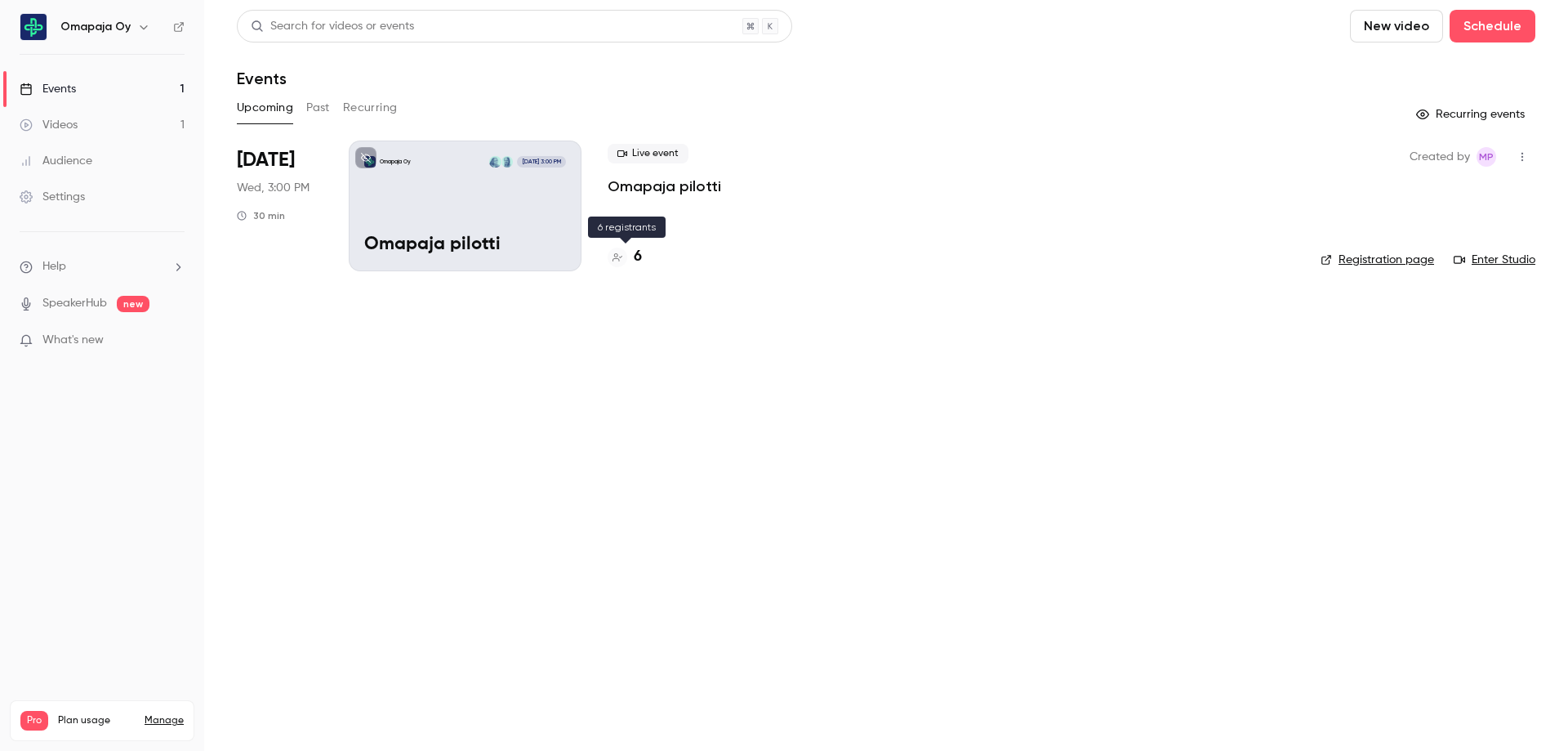
click at [633, 261] on div "6" at bounding box center [624, 257] width 34 height 22
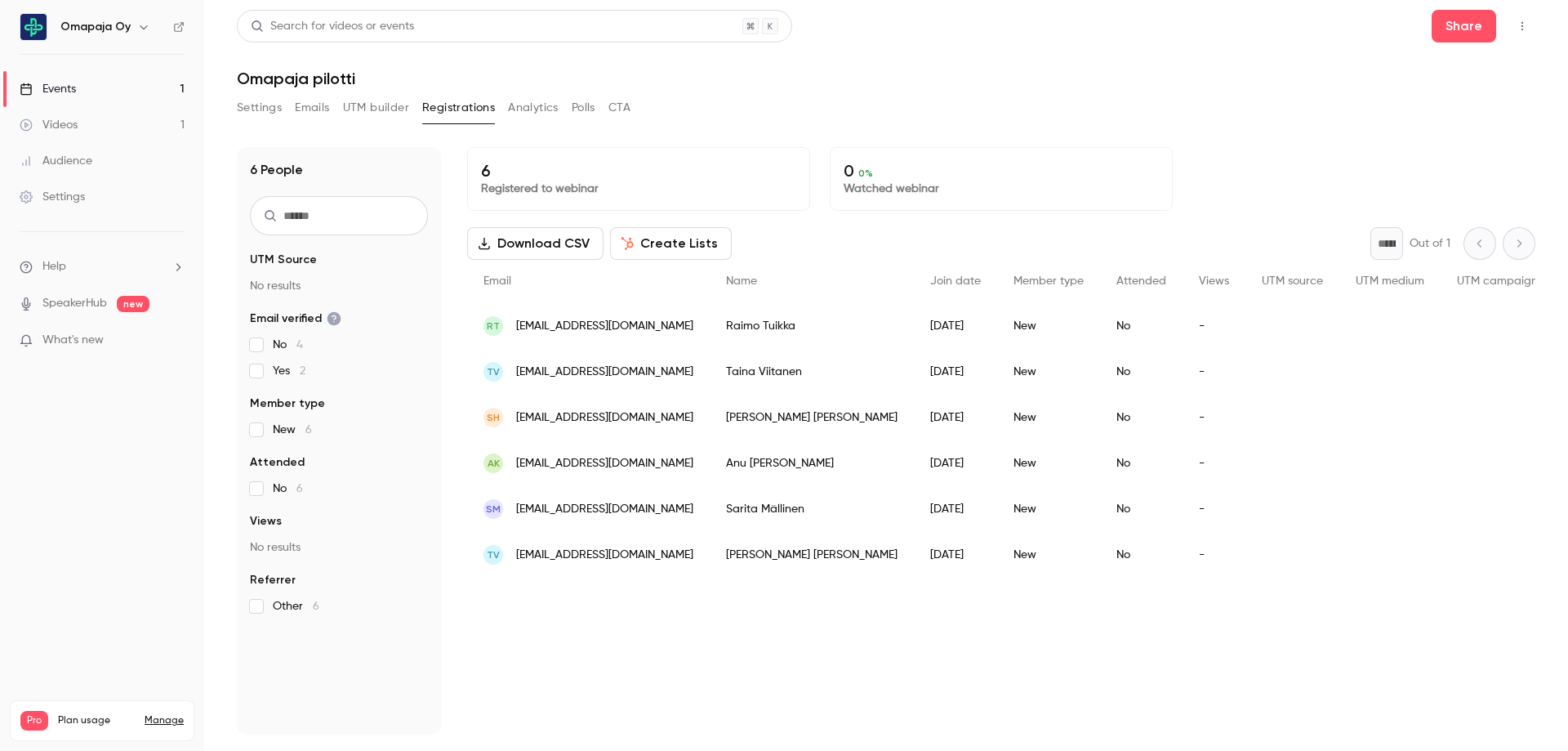
click at [42, 96] on div "Events" at bounding box center [48, 89] width 56 height 16
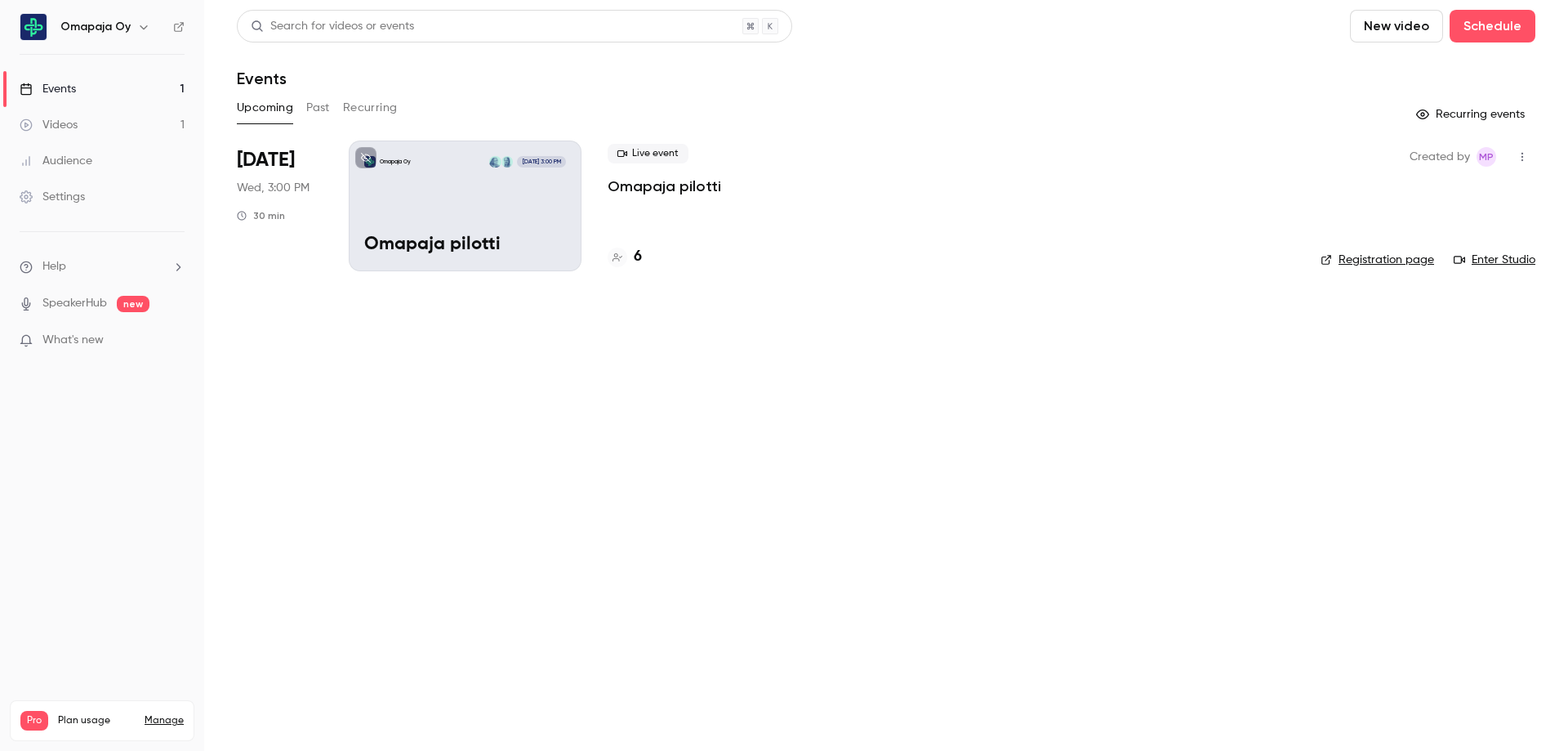
click at [538, 214] on div "Omapaja Oy [DATE] 3:00 PM Omapaja pilotti" at bounding box center [465, 205] width 233 height 131
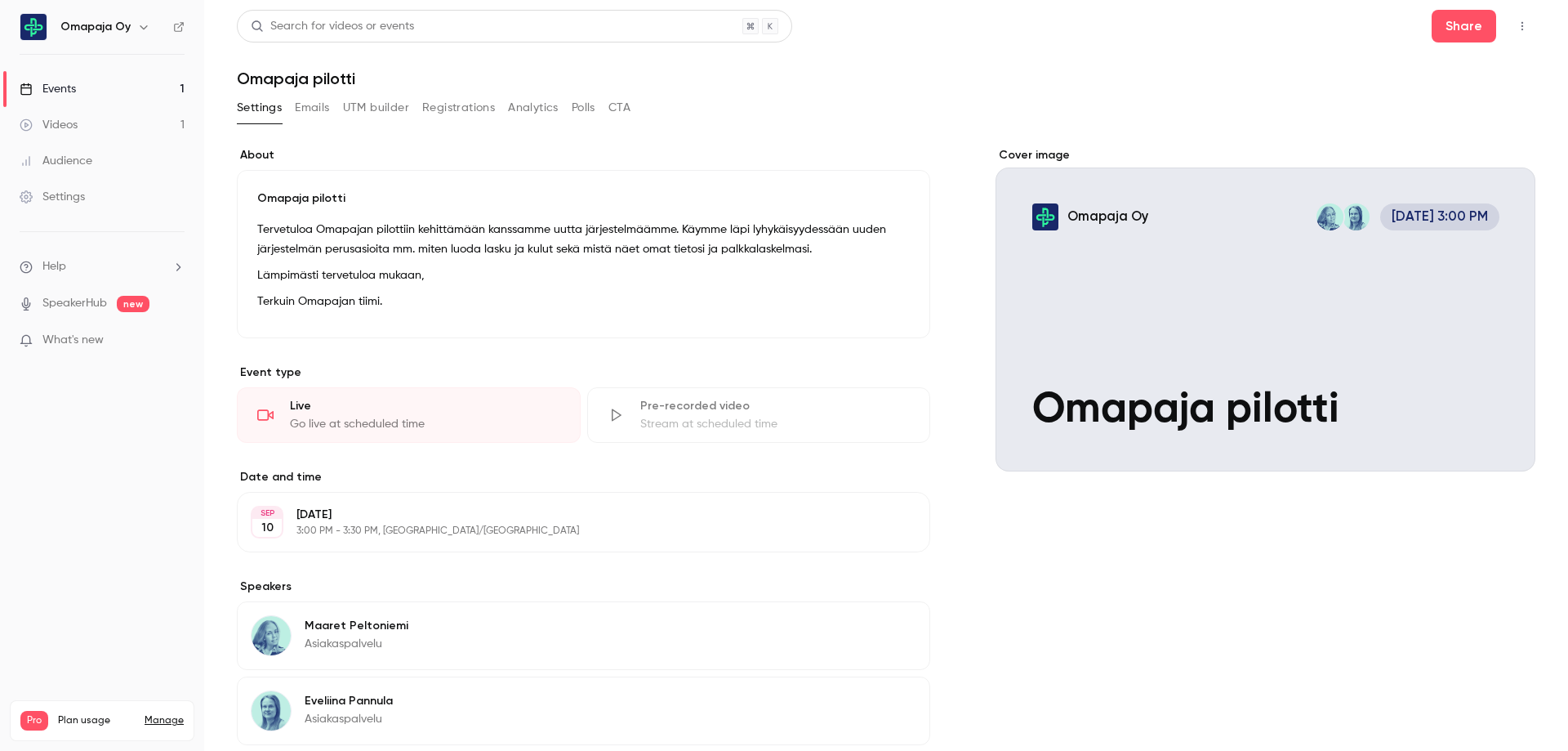
click at [1516, 26] on icon "button" at bounding box center [1522, 26] width 13 height 12
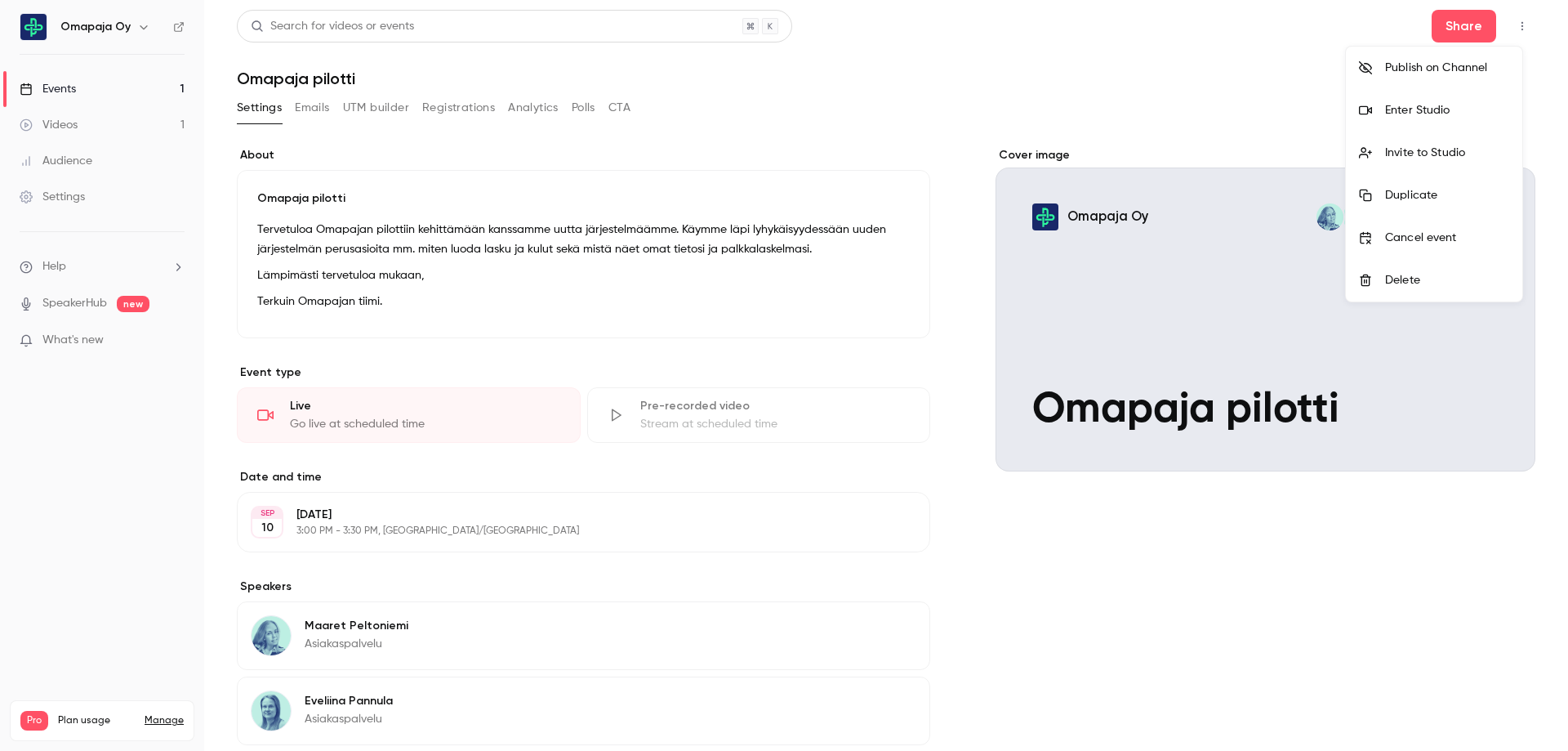
click at [1472, 147] on div "Invite to Studio" at bounding box center [1447, 153] width 124 height 16
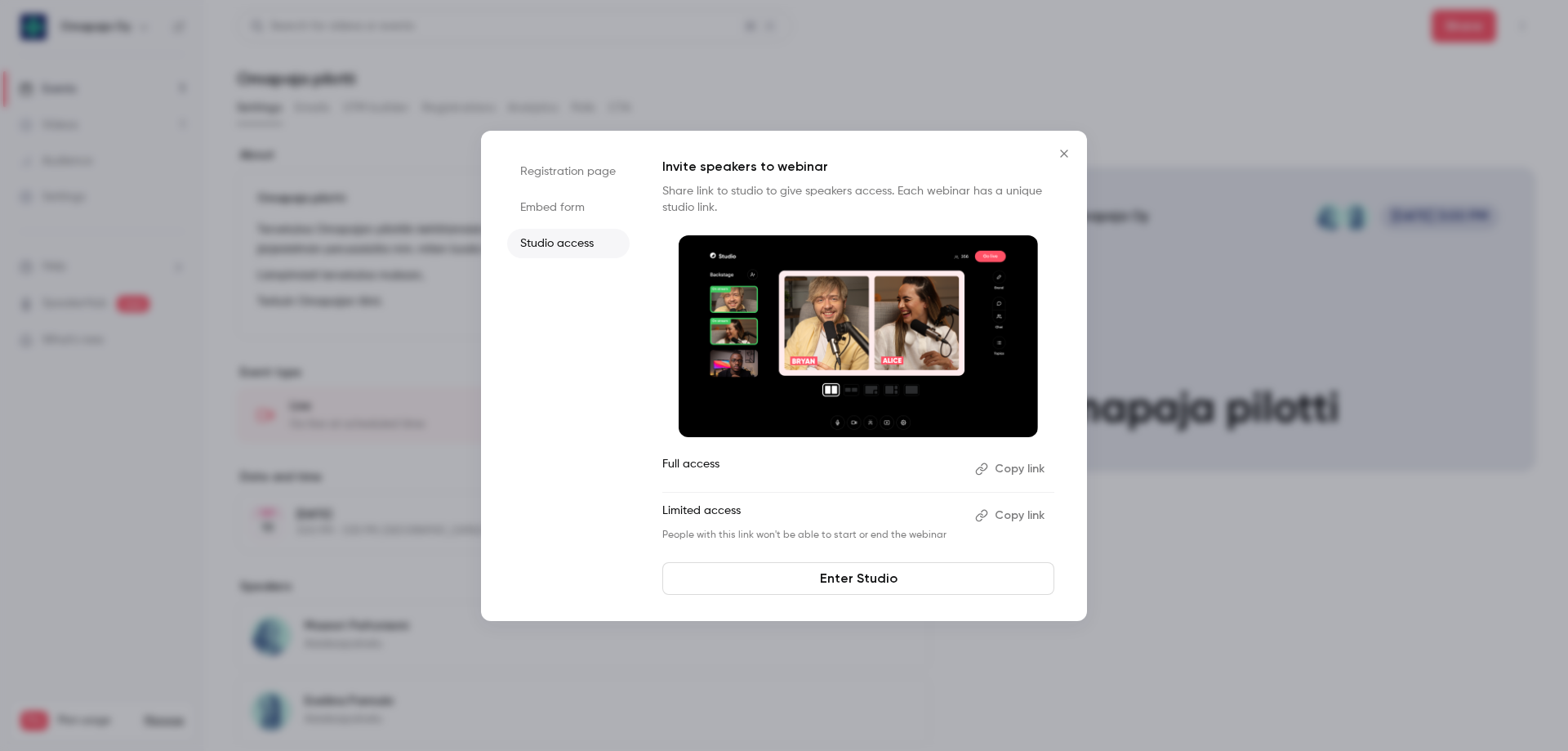
click at [1024, 465] on button "Copy link" at bounding box center [1011, 468] width 86 height 26
click at [1070, 152] on icon "Close" at bounding box center [1065, 154] width 20 height 13
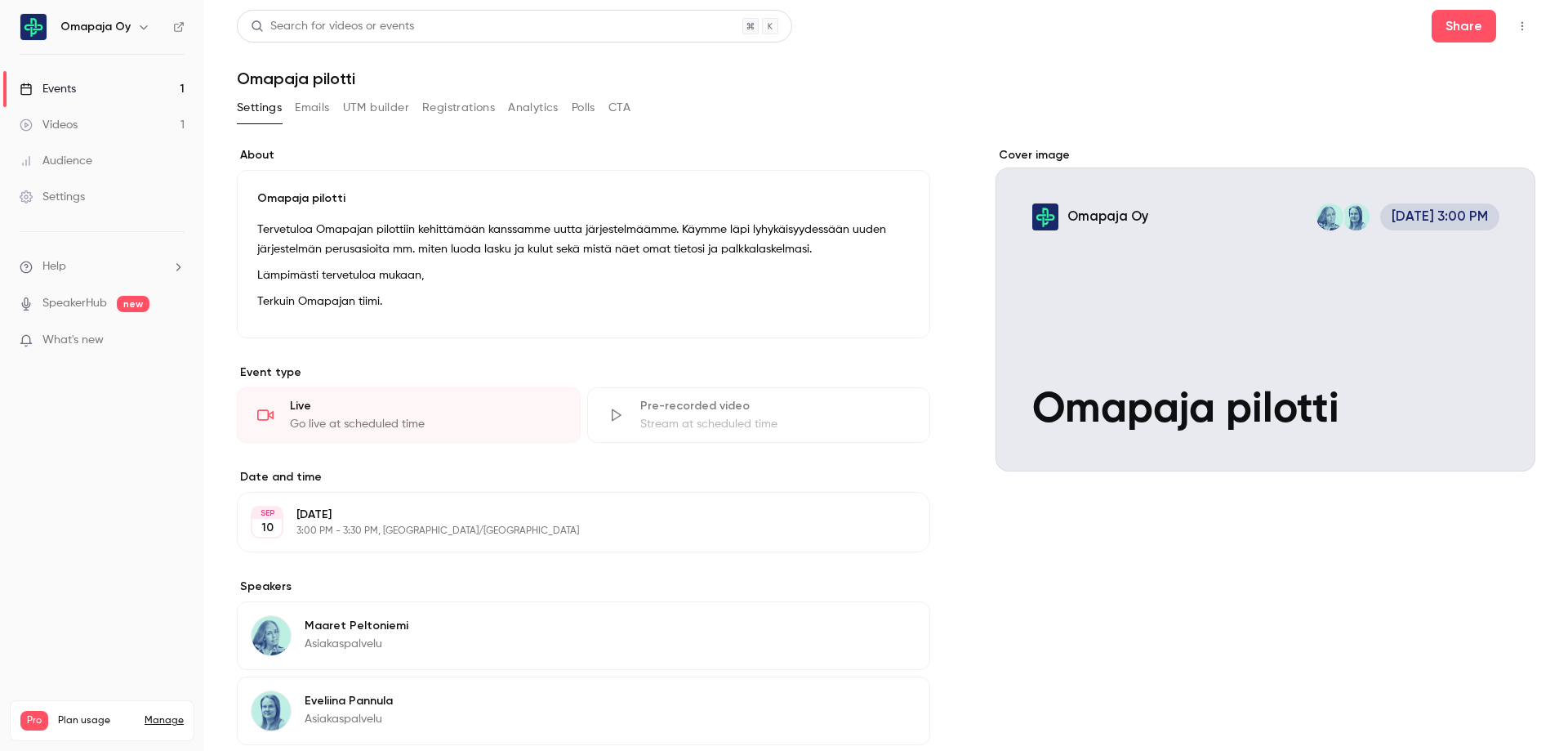
click at [31, 84] on icon at bounding box center [26, 89] width 13 height 13
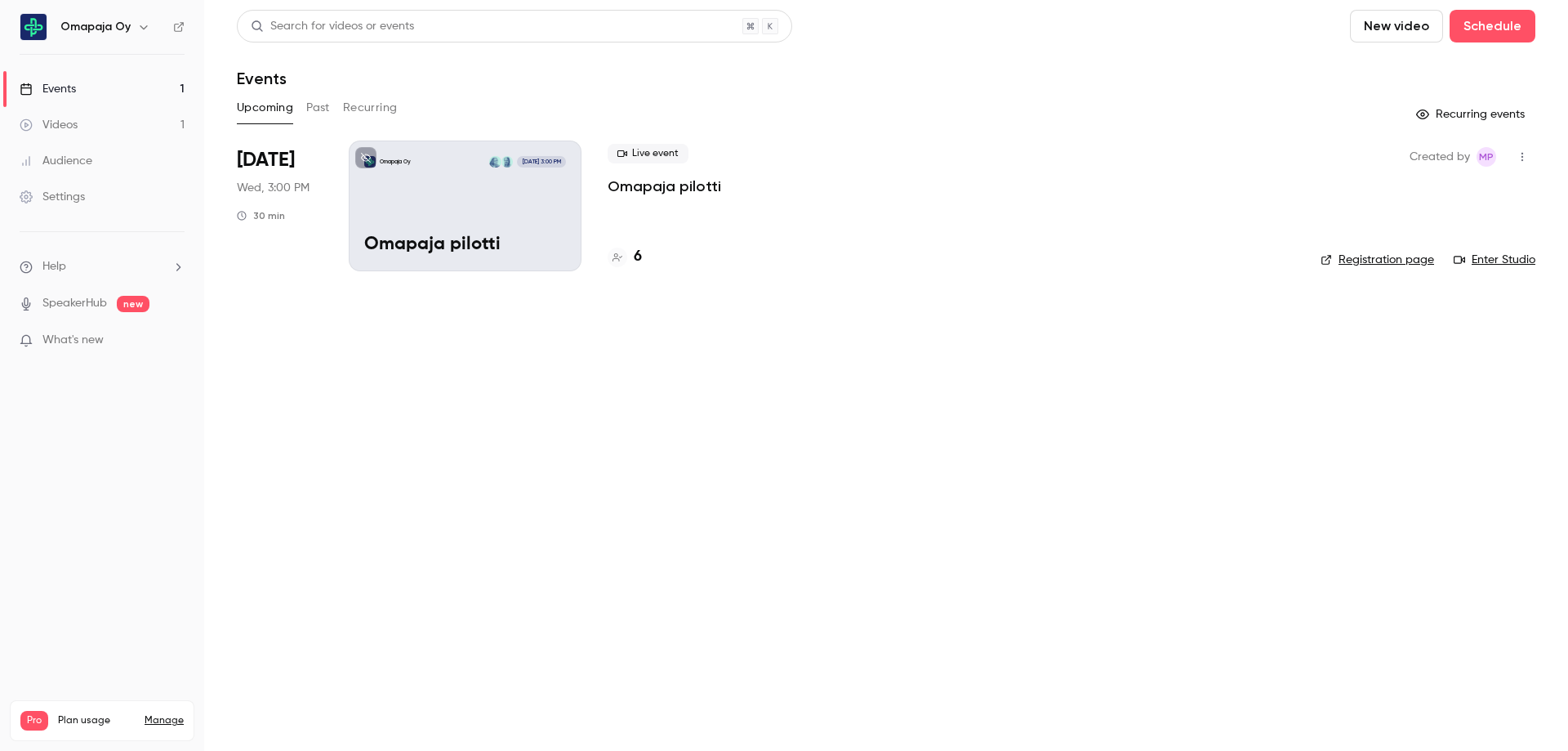
click at [731, 206] on div "Live event Omapaja pilotti 6" at bounding box center [951, 205] width 687 height 131
click at [749, 217] on div "Live event Omapaja pilotti 6" at bounding box center [951, 205] width 687 height 131
click at [436, 205] on div "Omapaja Oy [DATE] 3:00 PM Omapaja pilotti" at bounding box center [465, 205] width 233 height 131
click at [695, 202] on div "Live event Omapaja pilotti 6" at bounding box center [951, 205] width 687 height 131
click at [677, 219] on div "Live event Omapaja pilotti 6" at bounding box center [951, 205] width 687 height 131
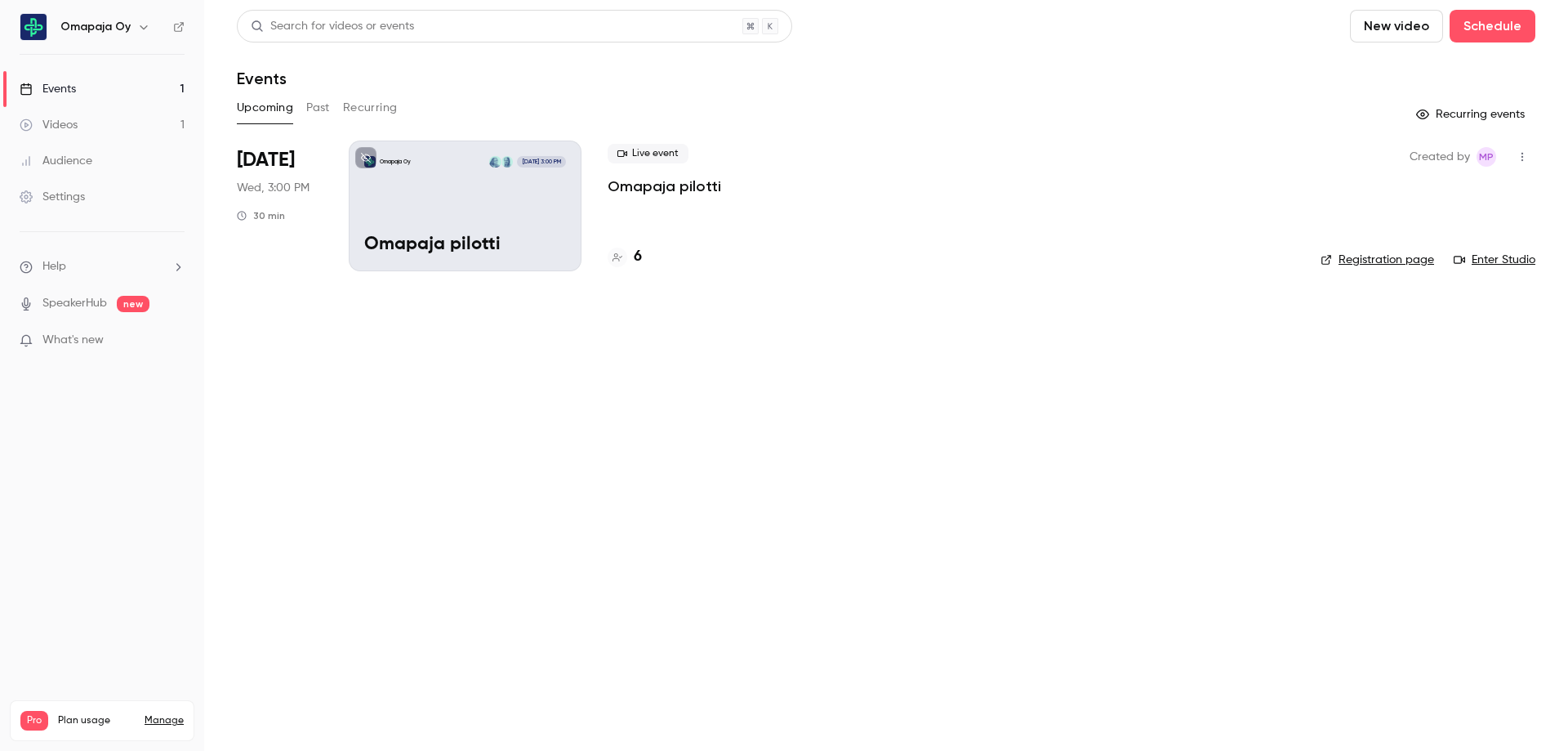
click at [1525, 155] on icon "button" at bounding box center [1522, 156] width 13 height 12
click at [1169, 185] on div at bounding box center [784, 375] width 1568 height 751
click at [729, 229] on div "Live event Omapaja pilotti 6" at bounding box center [951, 205] width 687 height 131
click at [475, 204] on div "Omapaja Oy [DATE] 3:00 PM Omapaja pilotti" at bounding box center [465, 205] width 233 height 131
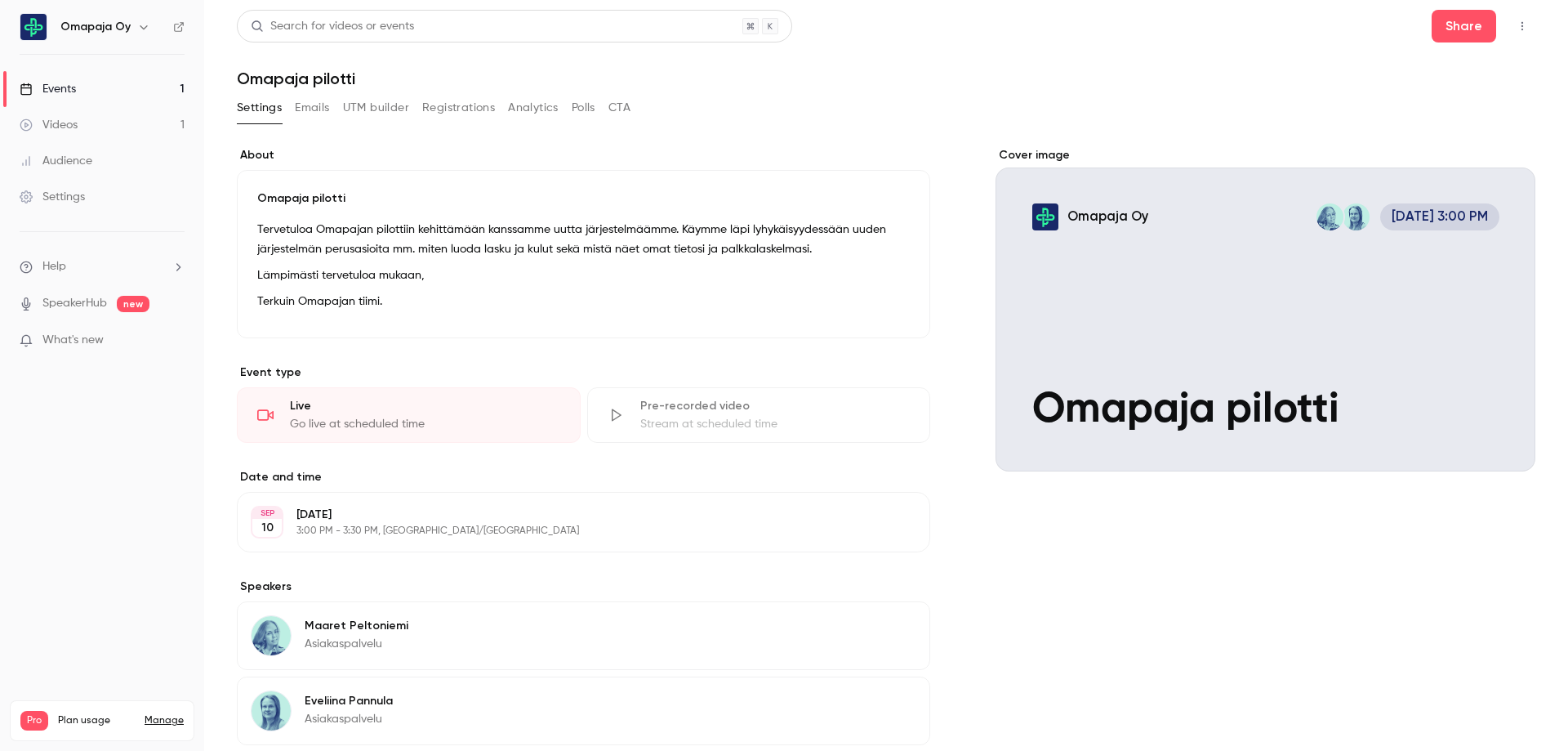
click at [105, 91] on link "Events 1" at bounding box center [102, 89] width 204 height 36
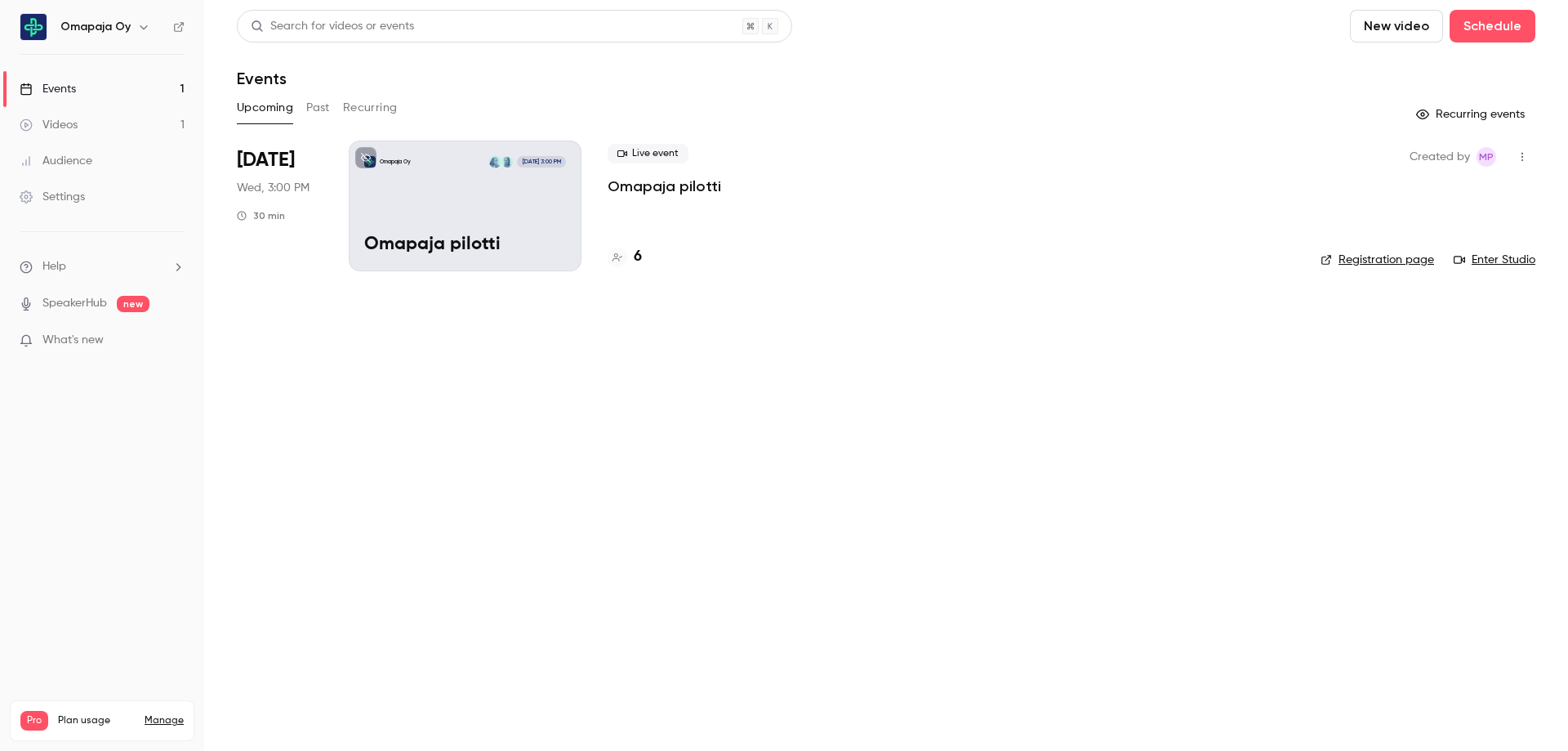
click at [116, 119] on link "Videos 1" at bounding box center [102, 125] width 204 height 36
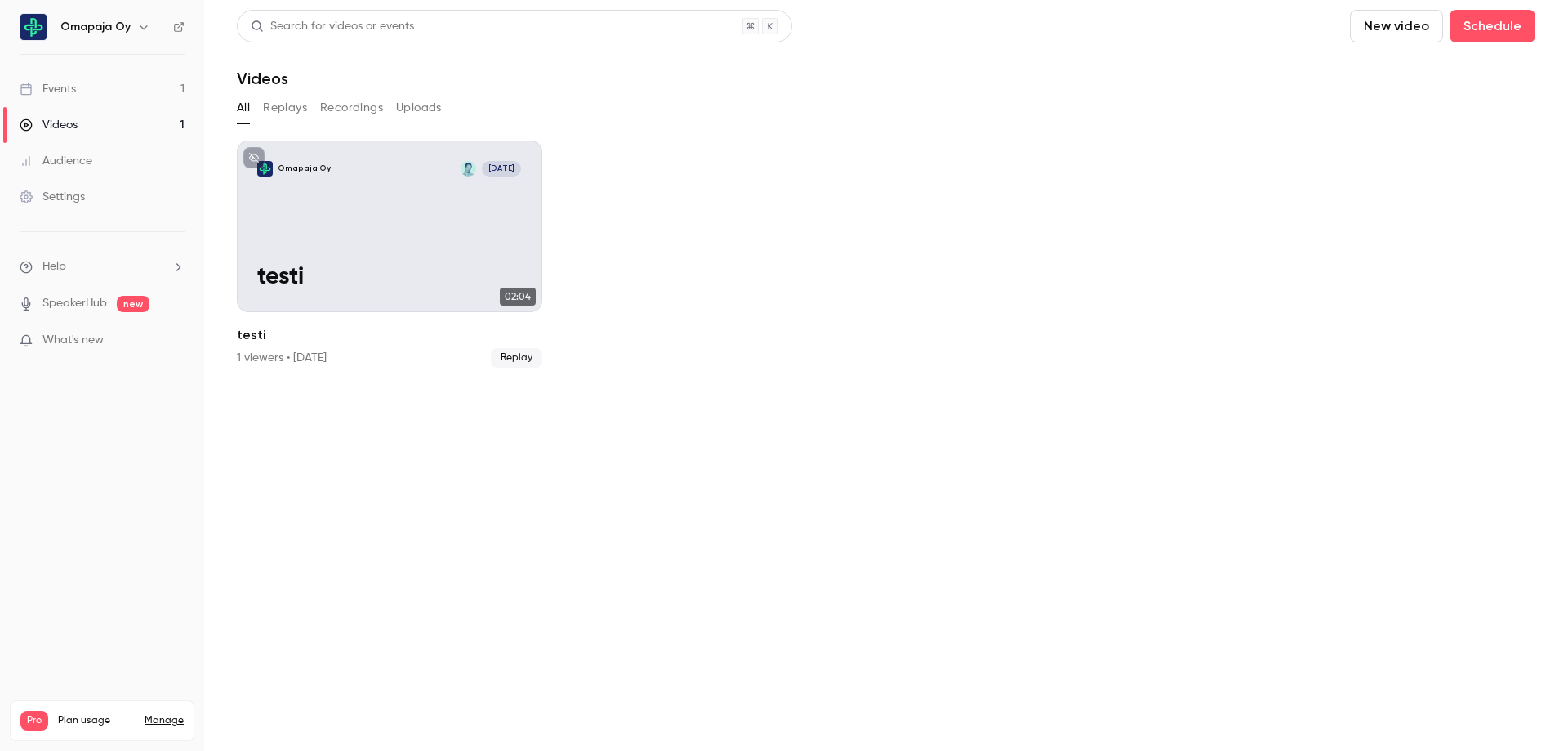
click at [72, 86] on div "Events" at bounding box center [48, 89] width 56 height 16
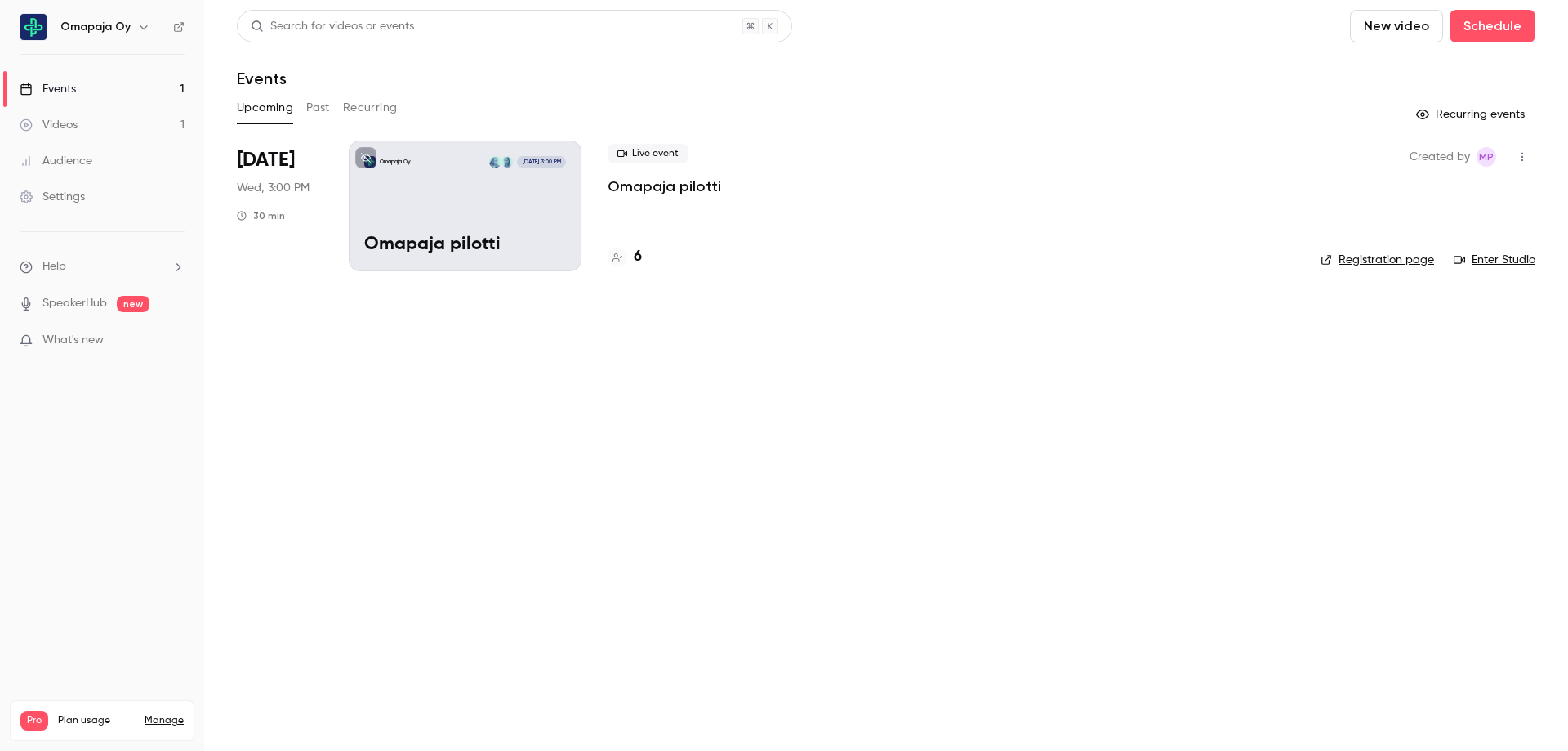
click at [80, 132] on link "Videos 1" at bounding box center [102, 125] width 204 height 36
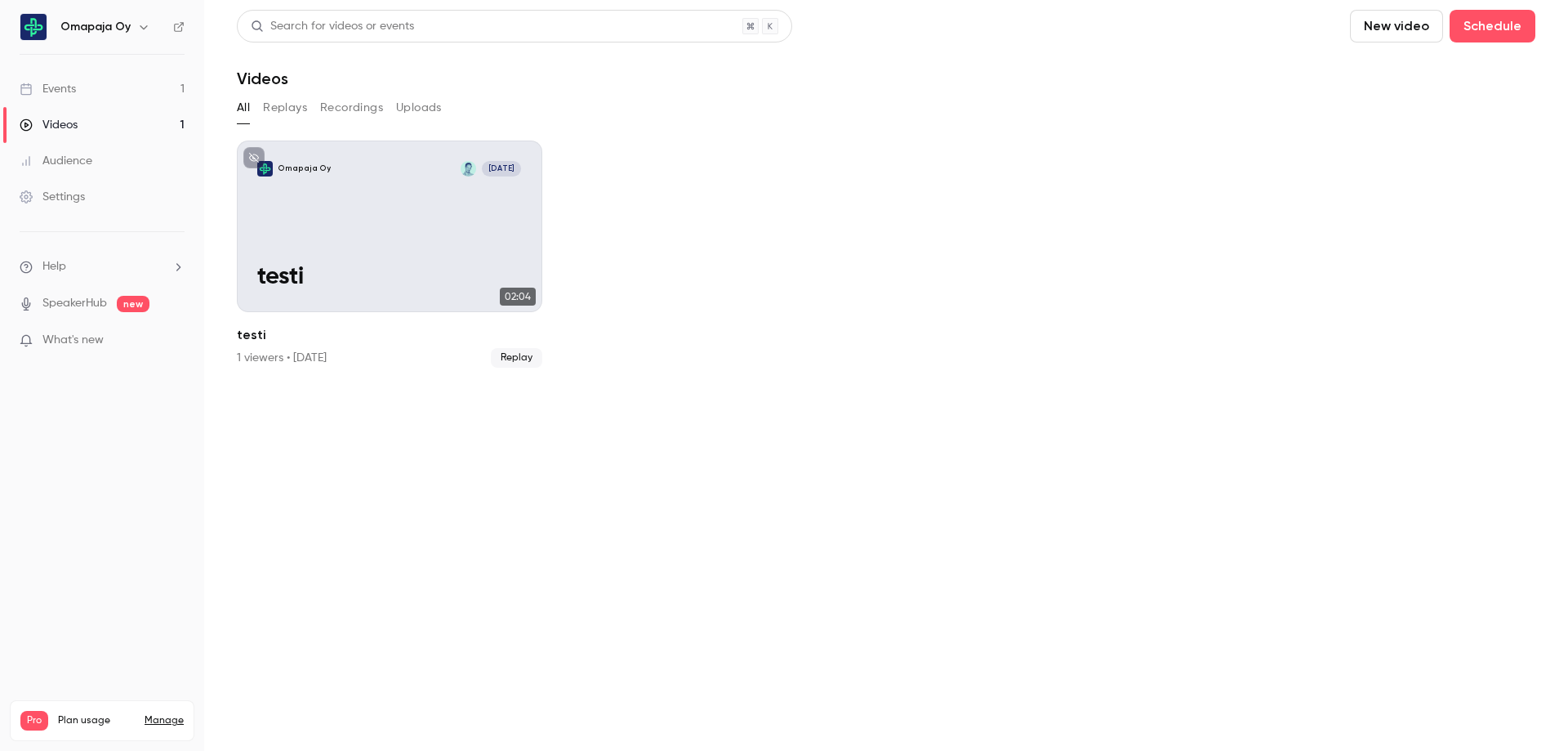
click at [73, 82] on div "Events" at bounding box center [48, 89] width 56 height 16
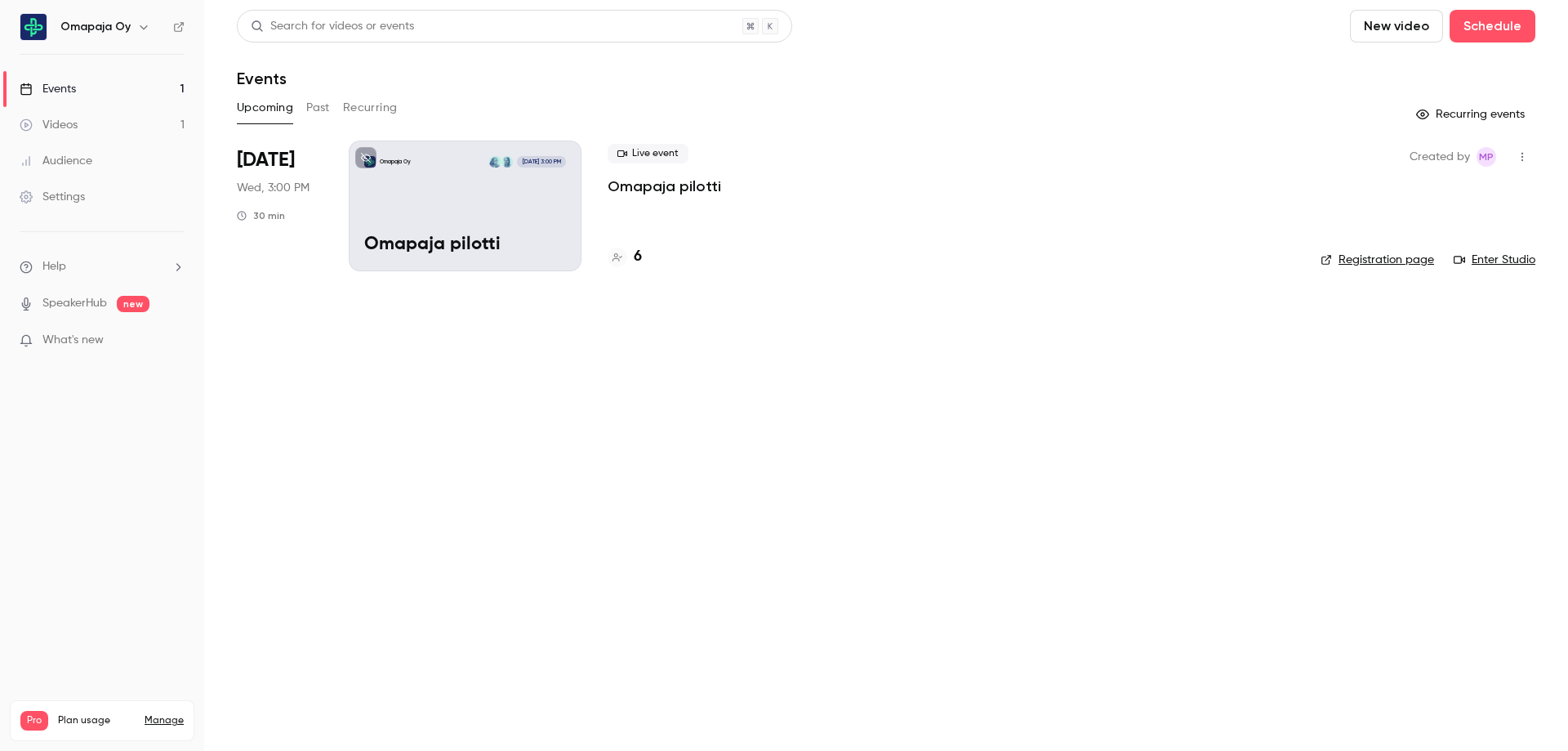
click at [320, 107] on button "Past" at bounding box center [318, 108] width 23 height 26
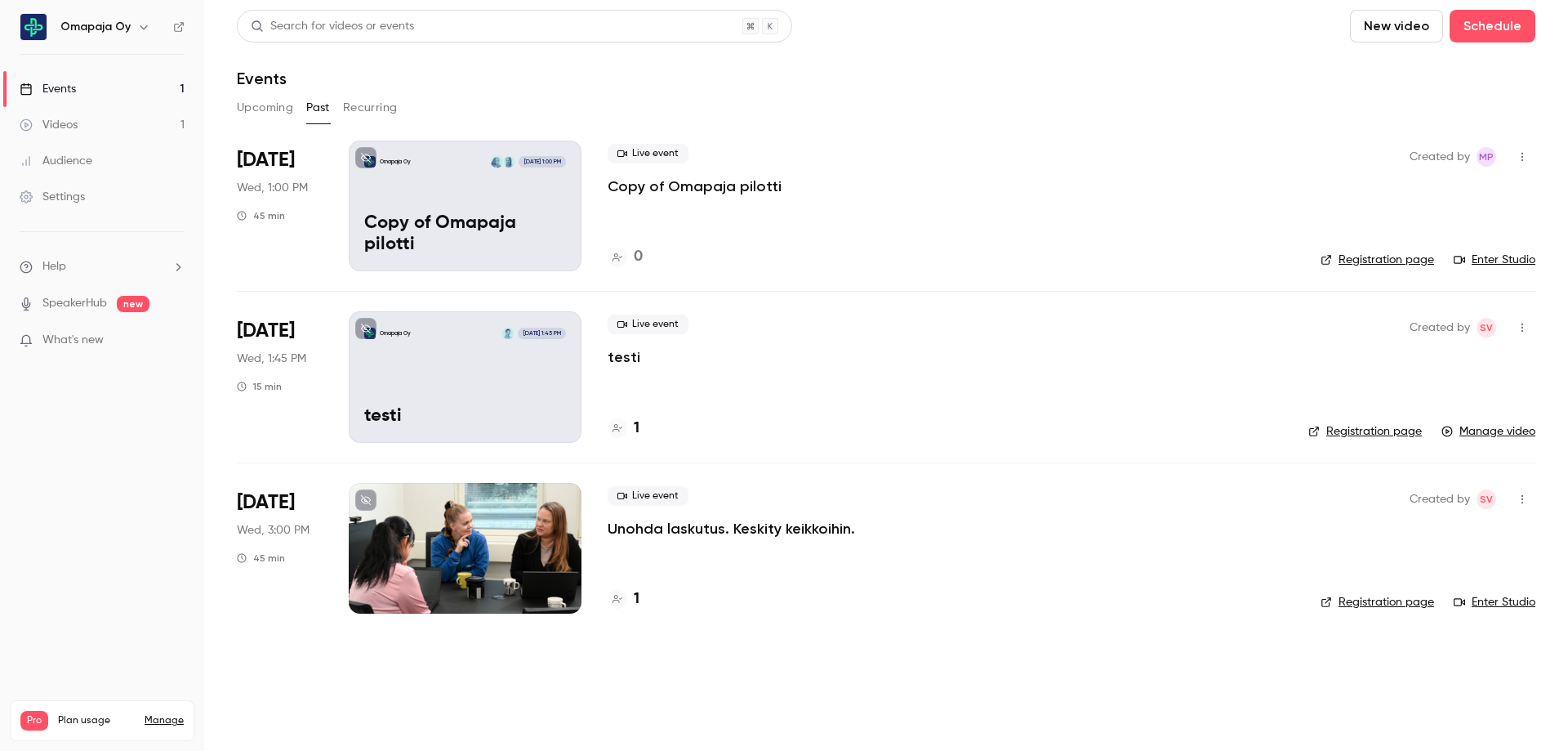
click at [1523, 155] on icon "button" at bounding box center [1522, 156] width 13 height 12
click at [1464, 238] on div "Invite to Studio" at bounding box center [1459, 241] width 124 height 16
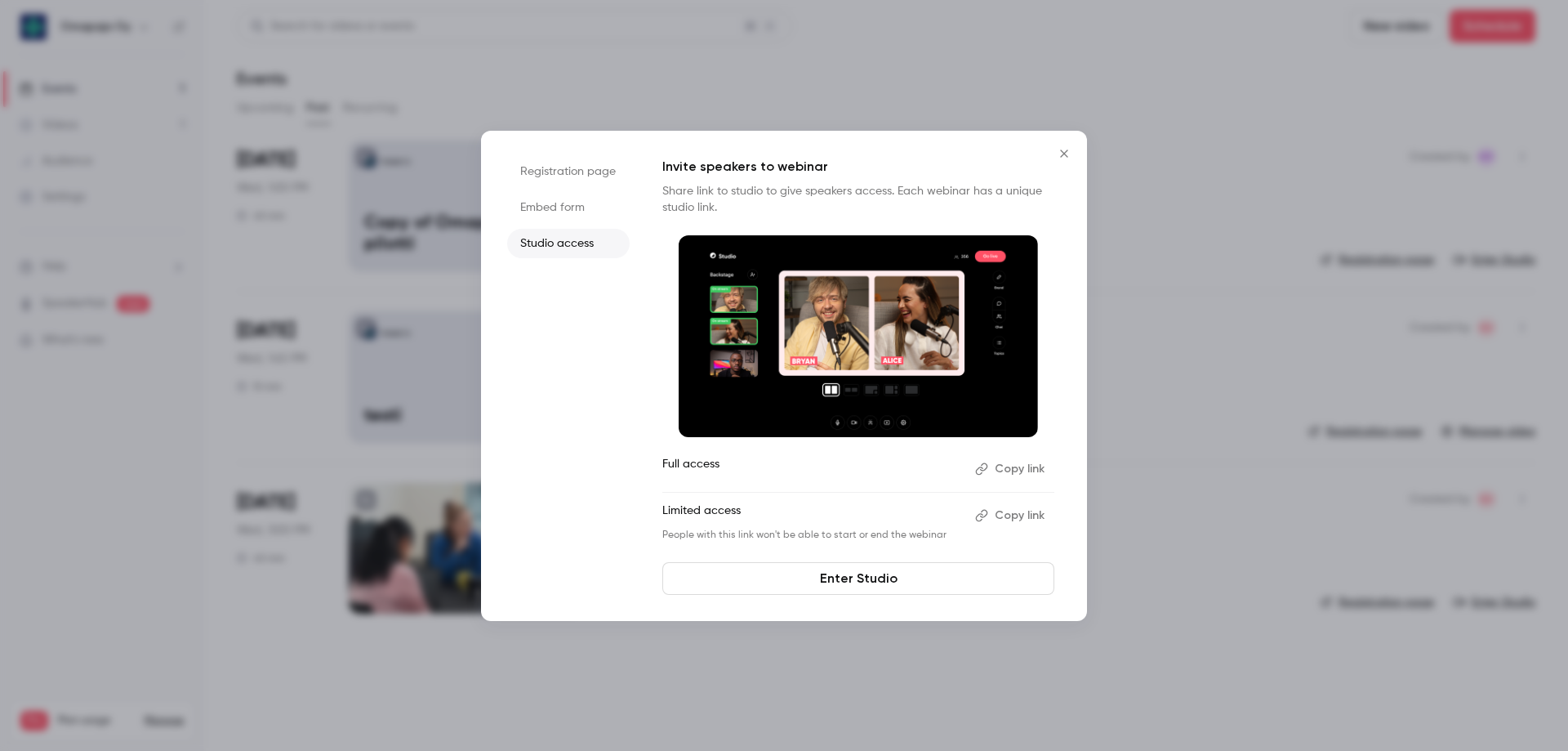
click at [1011, 470] on button "Copy link" at bounding box center [1011, 468] width 86 height 26
click at [1072, 148] on icon "Close" at bounding box center [1065, 154] width 20 height 13
